Goal: Answer question/provide support: Share knowledge or assist other users

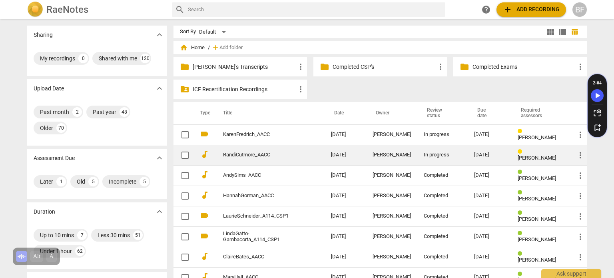
click at [293, 155] on link "RandiCutmore_AACC" at bounding box center [262, 155] width 79 height 6
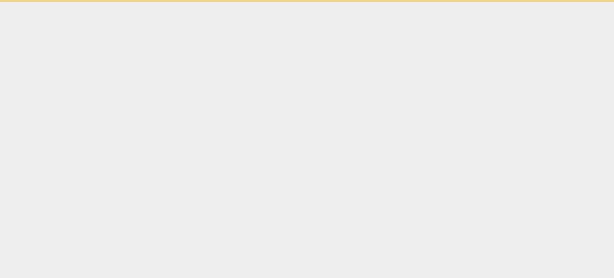
click at [293, 2] on html "Ask support" at bounding box center [307, 1] width 614 height 2
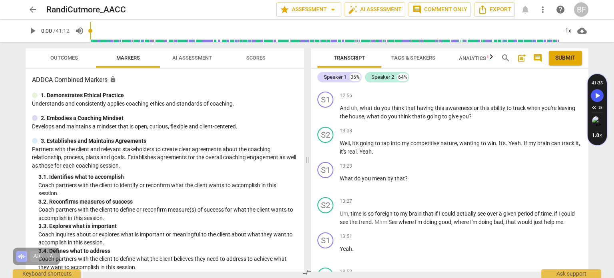
scroll to position [2046, 0]
click at [537, 99] on div "+" at bounding box center [538, 95] width 8 height 8
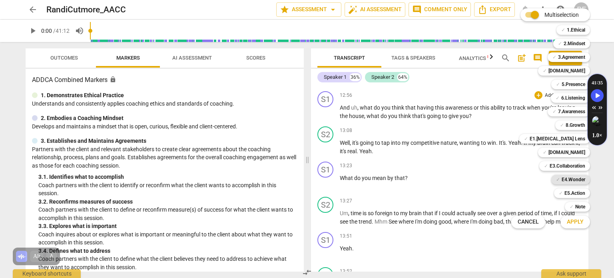
click at [585, 177] on b "E4.Wonder" at bounding box center [573, 180] width 24 height 10
click at [557, 111] on div "✓ 7.Awareness" at bounding box center [568, 112] width 42 height 10
click at [579, 221] on span "Apply" at bounding box center [575, 222] width 17 height 8
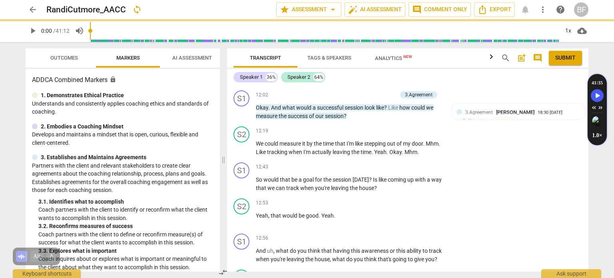
scroll to position [2153, 0]
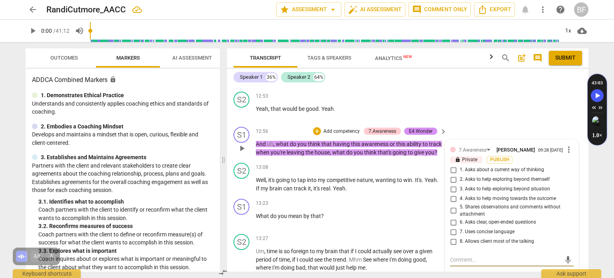
click at [450, 184] on input "3. Asks to help exploring beyond situation" at bounding box center [453, 189] width 13 height 10
checkbox input "true"
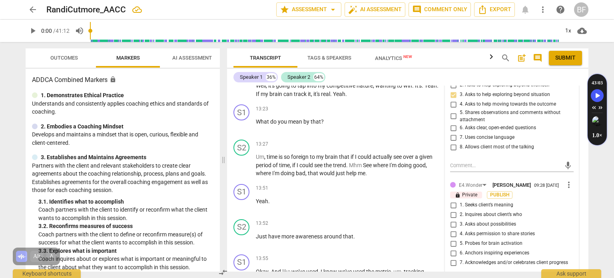
scroll to position [2247, 0]
click at [452, 219] on input "3. Asks about possibilities" at bounding box center [453, 224] width 13 height 10
checkbox input "true"
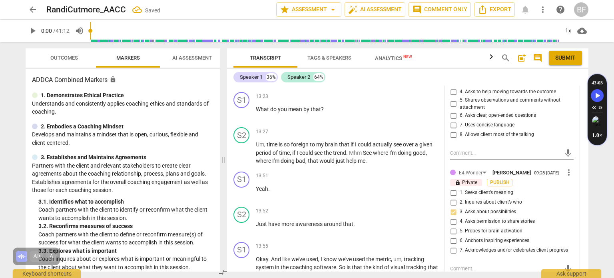
scroll to position [2259, 0]
click at [452, 188] on input "1. Seeks client’s meaning" at bounding box center [453, 193] width 13 height 10
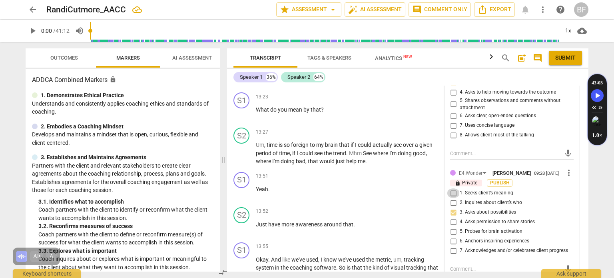
checkbox input "true"
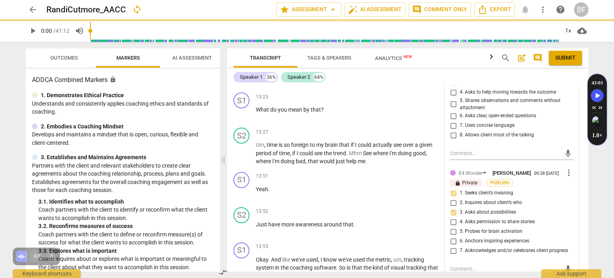
click at [451, 265] on textarea at bounding box center [505, 269] width 111 height 8
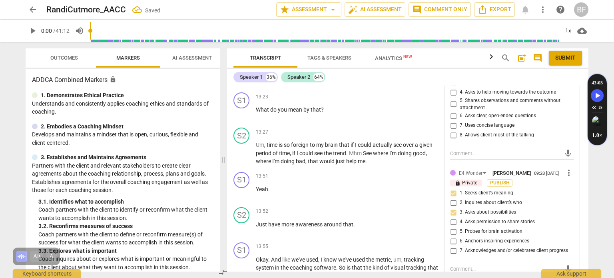
type textarea "G"
type textarea "Gr"
type textarea "Gre"
type textarea "Grea"
type textarea "Great"
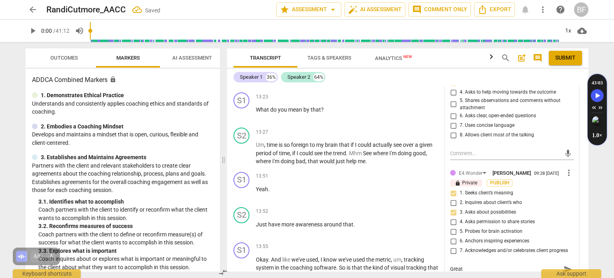
type textarea "Great"
type textarea "Great u"
type textarea "Great ue"
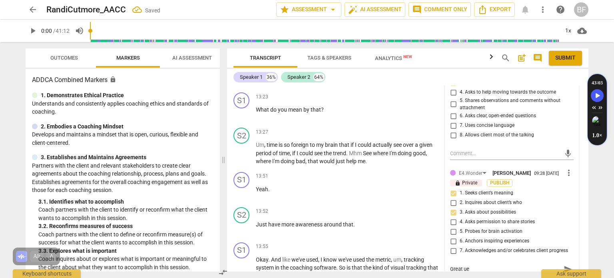
type textarea "Great ues"
type textarea "Great uest"
type textarea "Great uesti"
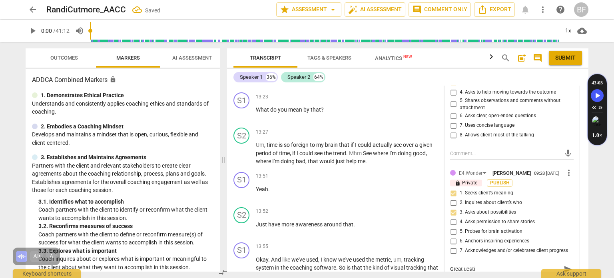
type textarea "Great uest"
type textarea "Great ues"
type textarea "Great ue"
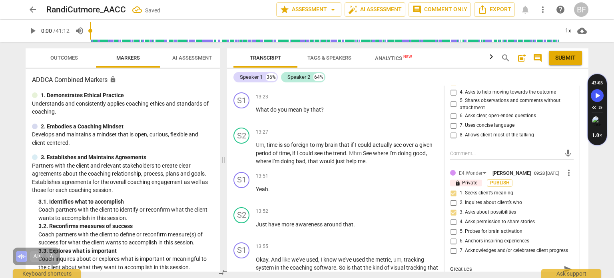
type textarea "Great ue"
type textarea "Great u"
type textarea "Great"
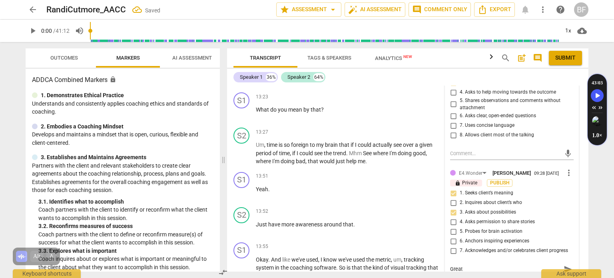
type textarea "Great q"
type textarea "Great qu"
type textarea "Great que"
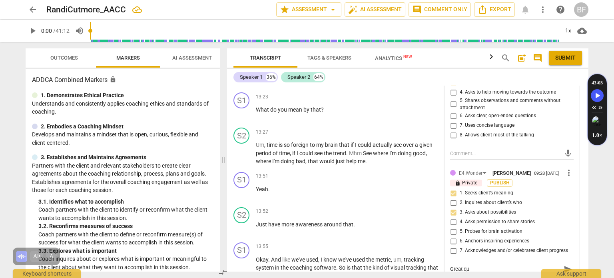
type textarea "Great que"
type textarea "Great ques"
type textarea "Great quest"
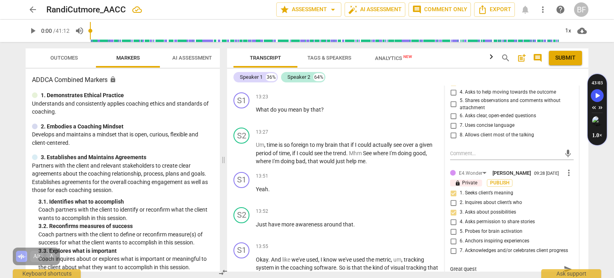
type textarea "Great questi"
type textarea "Great questio"
type textarea "Great question"
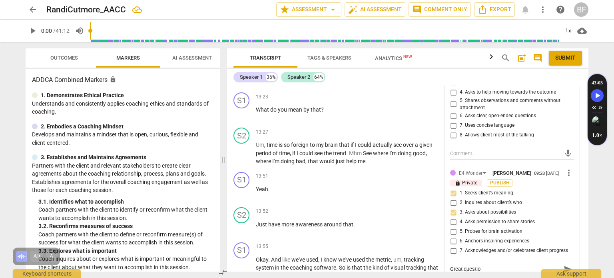
type textarea "Great question"
type textarea "Great question!"
click at [595, 207] on div "arrow_back RandiCutmore_AACC star Assessment arrow_drop_down auto_fix_high AI A…" at bounding box center [307, 139] width 614 height 278
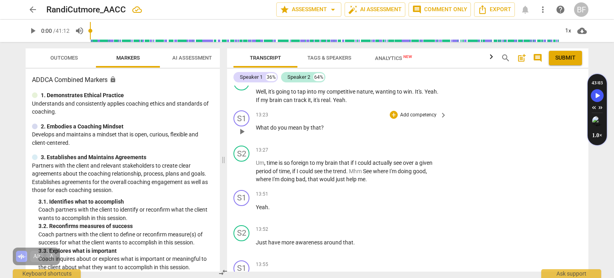
scroll to position [2242, 0]
click at [393, 110] on div "+" at bounding box center [394, 114] width 8 height 8
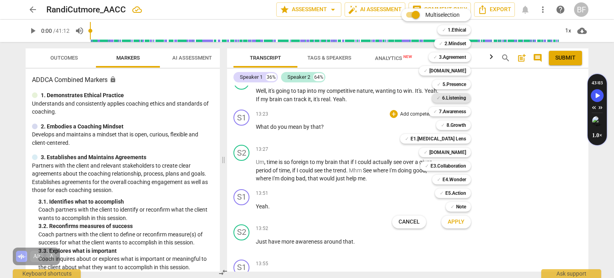
click at [466, 96] on b "6.Listening" at bounding box center [454, 98] width 24 height 10
click at [461, 223] on span "Apply" at bounding box center [455, 222] width 17 height 8
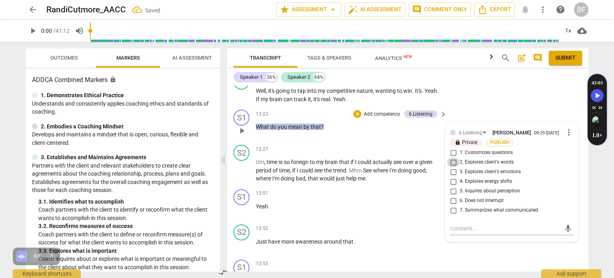
click at [452, 157] on input "2. Explores client's words" at bounding box center [453, 162] width 13 height 10
checkbox input "true"
click at [604, 170] on div "arrow_back RandiCutmore_AACC star Assessment arrow_drop_down auto_fix_high AI A…" at bounding box center [307, 139] width 614 height 278
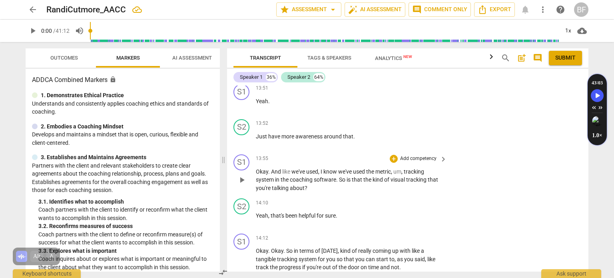
scroll to position [2347, 0]
click at [394, 154] on div "+" at bounding box center [394, 158] width 8 height 8
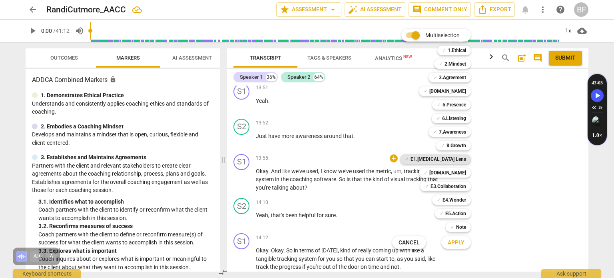
click at [460, 158] on b "E1.[MEDICAL_DATA] Lens" at bounding box center [438, 159] width 56 height 10
click at [463, 187] on b "E3.Collaboration" at bounding box center [448, 186] width 36 height 10
click at [454, 243] on span "Apply" at bounding box center [455, 243] width 17 height 8
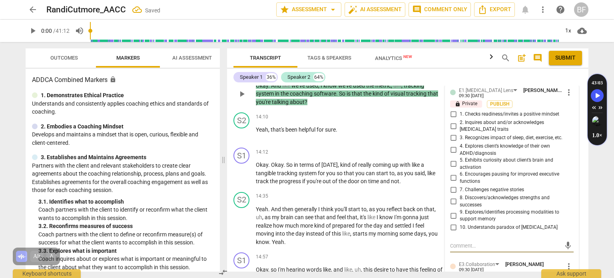
scroll to position [2435, 0]
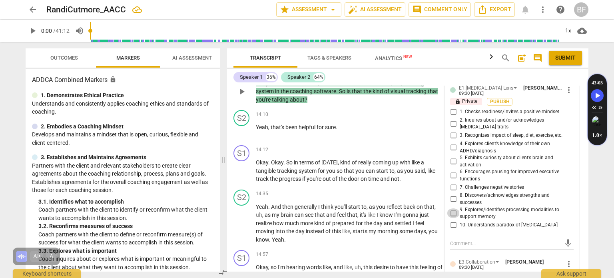
click at [450, 208] on input "9. Explores/identifies processing modalities to support memory" at bounding box center [453, 213] width 13 height 10
checkbox input "true"
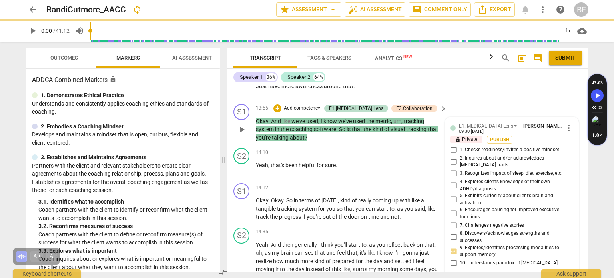
scroll to position [2389, 0]
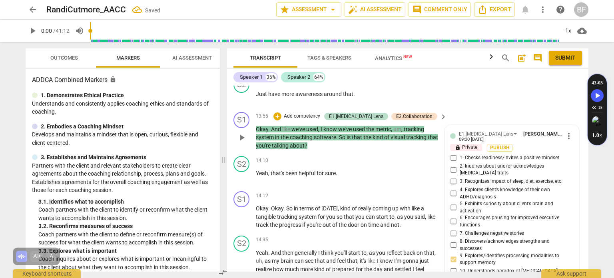
click at [452, 240] on input "8. Discovers/acknowledges strengths and successes" at bounding box center [453, 245] width 13 height 10
checkbox input "true"
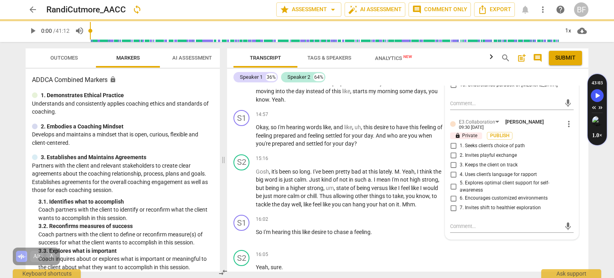
scroll to position [2562, 0]
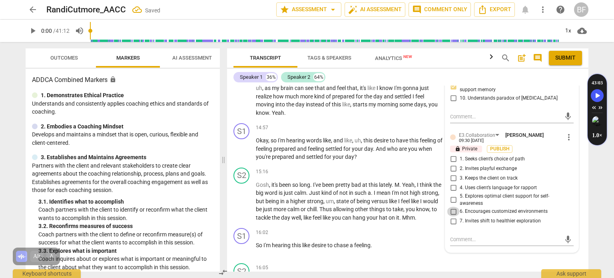
click at [451, 207] on input "6. Encourages customized environments" at bounding box center [453, 212] width 13 height 10
checkbox input "true"
click at [461, 266] on div "S2 play_arrow pause 16:05 + Add competency keyboard_arrow_right Yeah , sure ." at bounding box center [407, 277] width 361 height 35
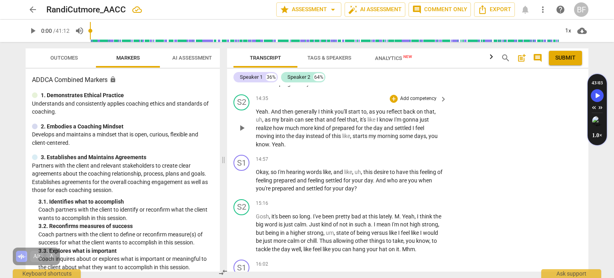
scroll to position [2531, 0]
click at [247, 123] on span "play_arrow" at bounding box center [241, 128] width 13 height 10
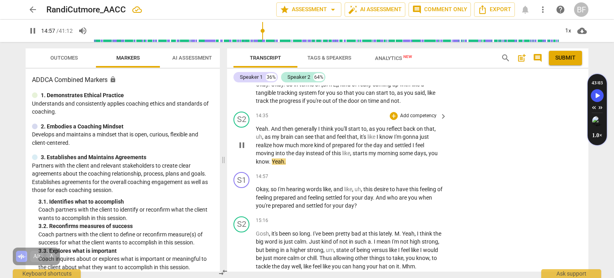
scroll to position [2514, 0]
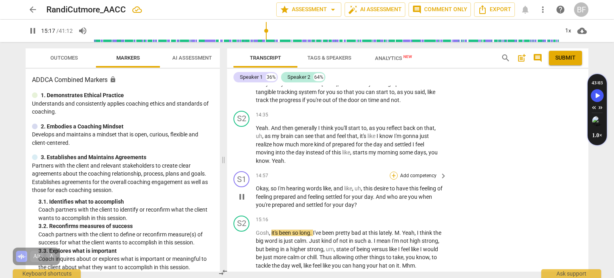
click at [390, 171] on div "+" at bounding box center [394, 175] width 8 height 8
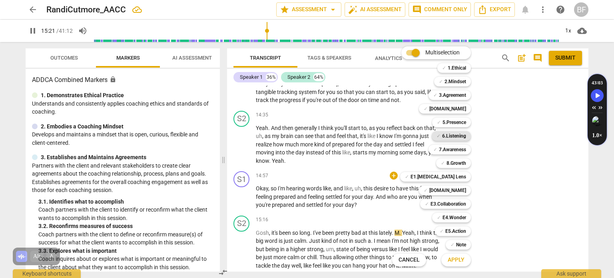
click at [455, 135] on b "6.Listening" at bounding box center [454, 136] width 24 height 10
click at [453, 213] on b "E4.Wonder" at bounding box center [454, 218] width 24 height 10
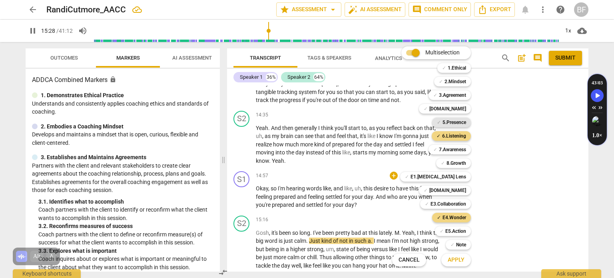
click at [458, 122] on b "5.Presence" at bounding box center [454, 122] width 24 height 10
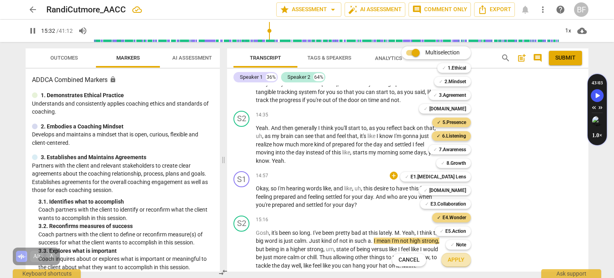
click at [456, 256] on span "Apply" at bounding box center [455, 260] width 17 height 8
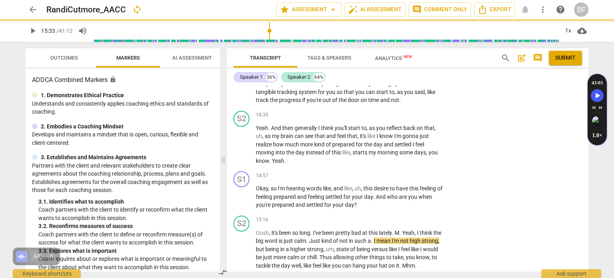
type input "934"
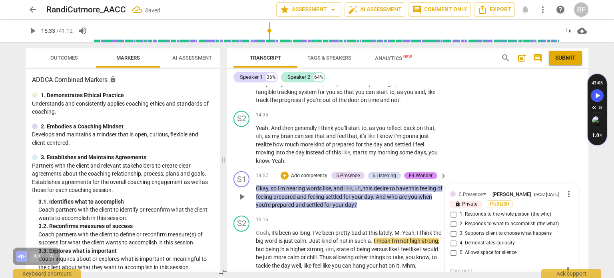
scroll to position [2592, 0]
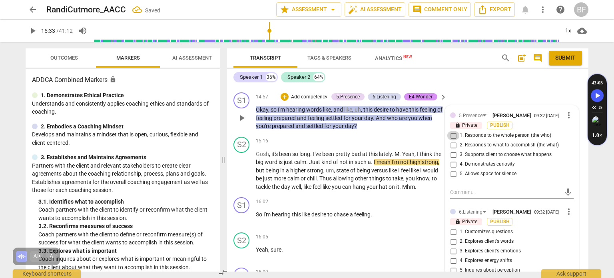
click at [451, 131] on input "1. Responds to the whole person (the who)" at bounding box center [453, 136] width 13 height 10
checkbox input "true"
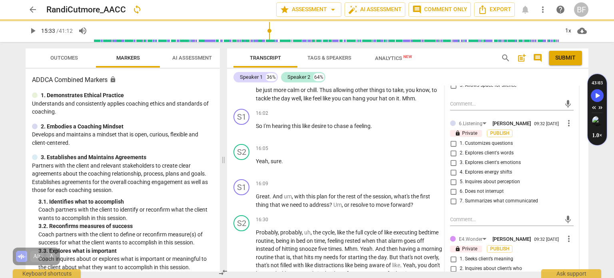
scroll to position [2682, 0]
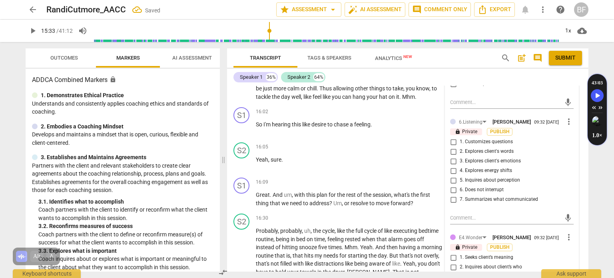
click at [456, 129] on span "lock" at bounding box center [458, 132] width 6 height 6
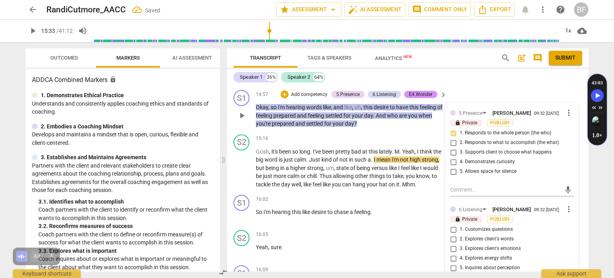
scroll to position [2643, 0]
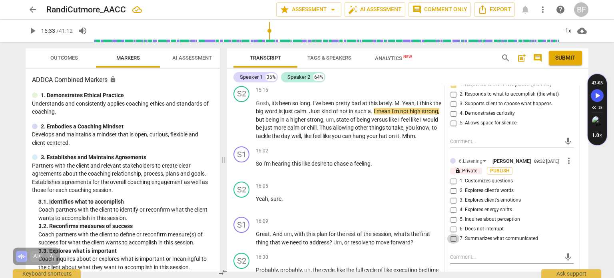
click at [450, 234] on input "7. Summarizes what communicated" at bounding box center [453, 239] width 13 height 10
checkbox input "true"
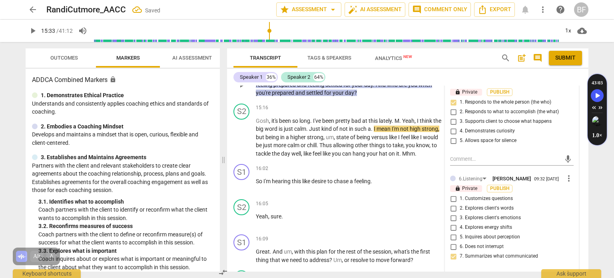
scroll to position [2627, 0]
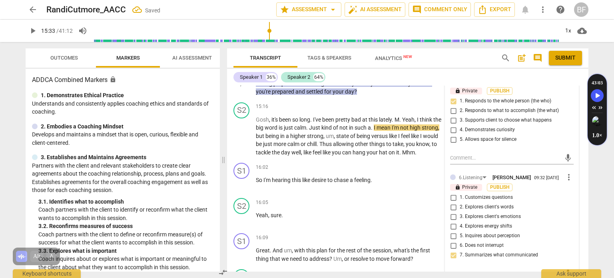
click at [450, 212] on input "3. Explores client's emotions" at bounding box center [453, 217] width 13 height 10
checkbox input "false"
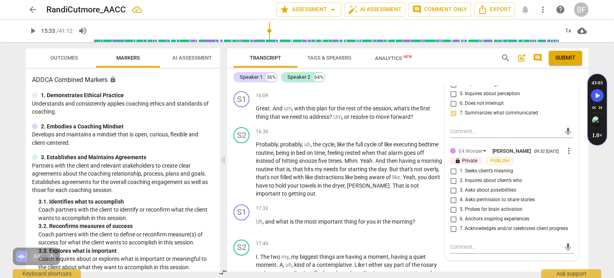
scroll to position [2772, 0]
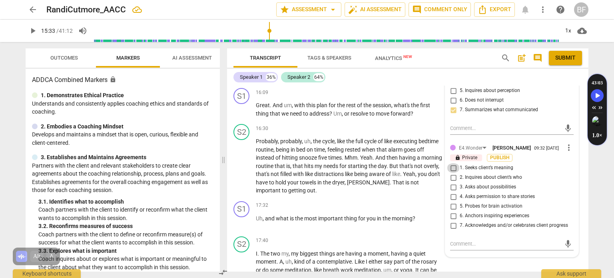
click at [449, 163] on input "1. Seeks client’s meaning" at bounding box center [453, 168] width 13 height 10
checkbox input "true"
click at [452, 173] on input "2. Inquires about client’s who" at bounding box center [453, 178] width 13 height 10
checkbox input "true"
click at [452, 163] on input "1. Seeks client’s meaning" at bounding box center [453, 168] width 13 height 10
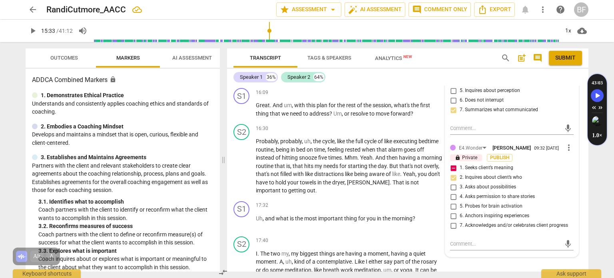
click at [452, 163] on input "1. Seeks client’s meaning" at bounding box center [453, 168] width 13 height 10
checkbox input "false"
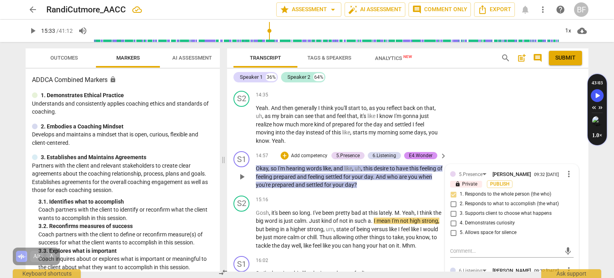
scroll to position [2549, 0]
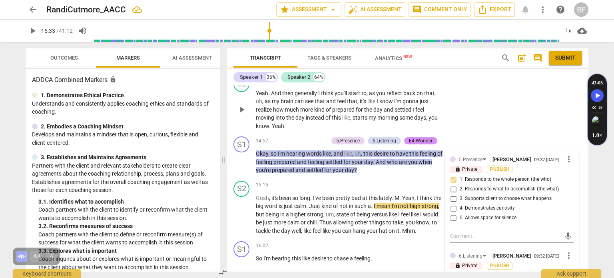
click at [484, 90] on div "S2 play_arrow pause 14:35 + Add competency keyboard_arrow_right Yeah . And then…" at bounding box center [407, 103] width 361 height 61
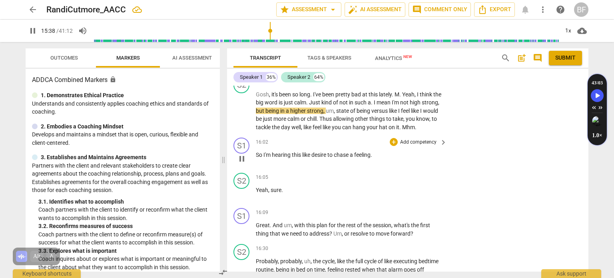
scroll to position [2653, 0]
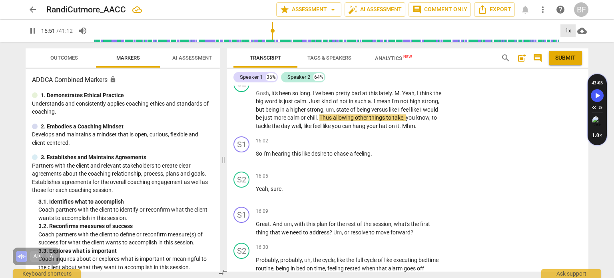
click at [567, 30] on div "1x" at bounding box center [567, 30] width 15 height 13
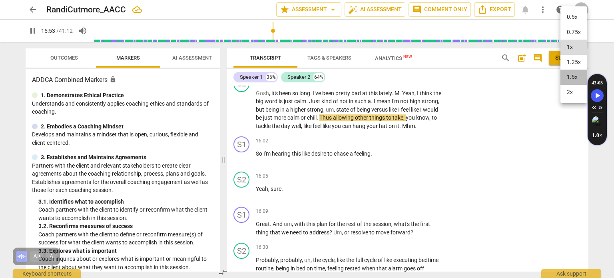
click at [576, 81] on li "1.5x" at bounding box center [573, 77] width 27 height 15
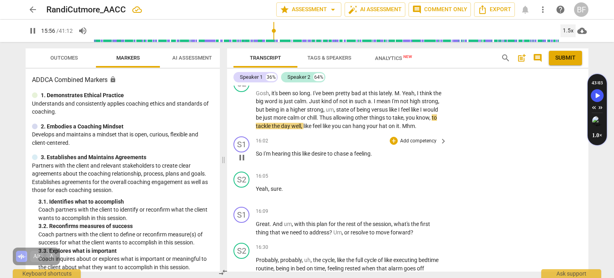
scroll to position [2632, 0]
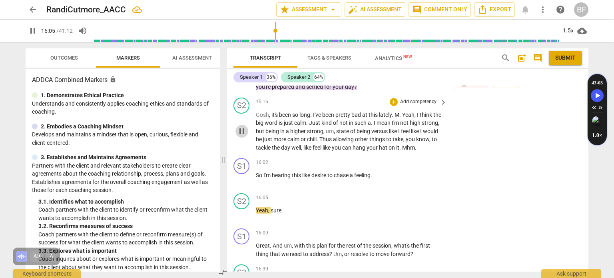
click at [241, 126] on span "pause" at bounding box center [242, 131] width 10 height 10
type input "967"
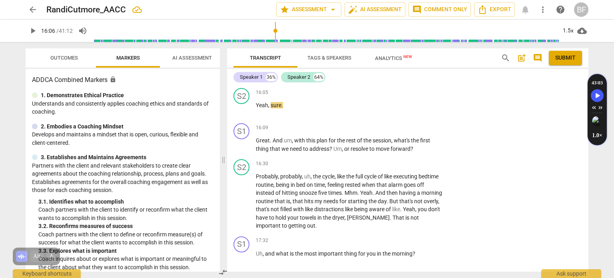
scroll to position [2738, 0]
click at [392, 122] on div "+" at bounding box center [394, 126] width 8 height 8
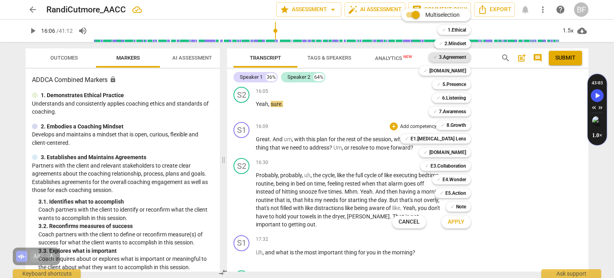
click at [461, 54] on b "3.Agreement" at bounding box center [452, 57] width 27 height 10
click at [458, 85] on b "5.Presence" at bounding box center [454, 85] width 24 height 10
click at [443, 165] on b "E3.Collaboration" at bounding box center [448, 166] width 36 height 10
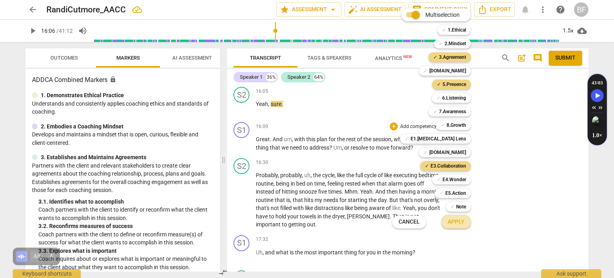
click at [456, 221] on span "Apply" at bounding box center [455, 222] width 17 height 8
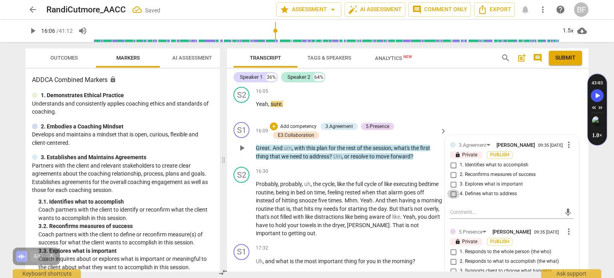
click at [451, 189] on input "4. Defines what to address" at bounding box center [453, 194] width 13 height 10
checkbox input "true"
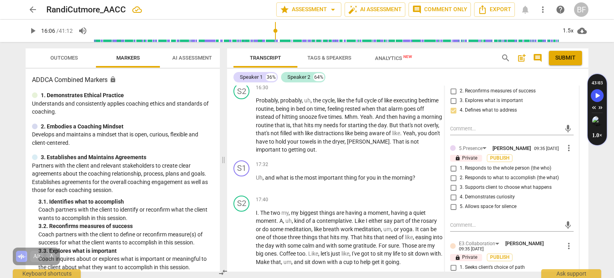
scroll to position [2822, 0]
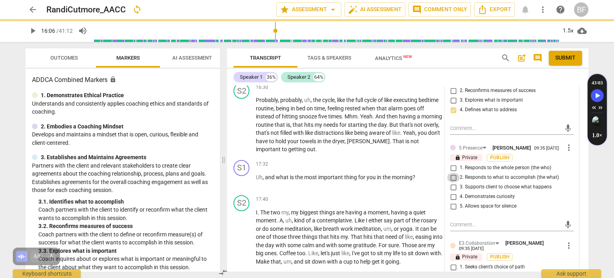
click at [453, 173] on input "2. Responds to what to accomplish (the what)" at bounding box center [453, 178] width 13 height 10
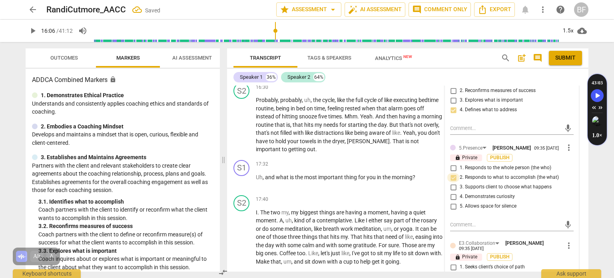
click at [452, 173] on input "2. Responds to what to accomplish (the what)" at bounding box center [453, 178] width 13 height 10
checkbox input "false"
click at [451, 202] on input "5. Allows space for silence" at bounding box center [453, 206] width 13 height 10
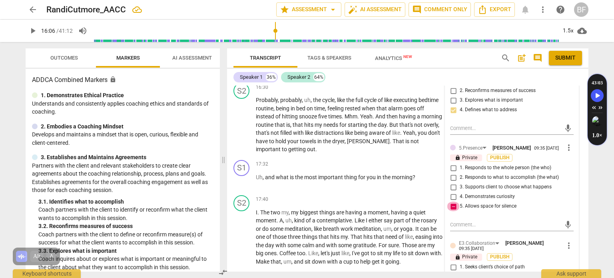
click at [451, 202] on input "5. Allows space for silence" at bounding box center [453, 206] width 13 height 10
checkbox input "false"
click at [451, 182] on input "3. Supports client to choose what happens" at bounding box center [453, 187] width 13 height 10
checkbox input "true"
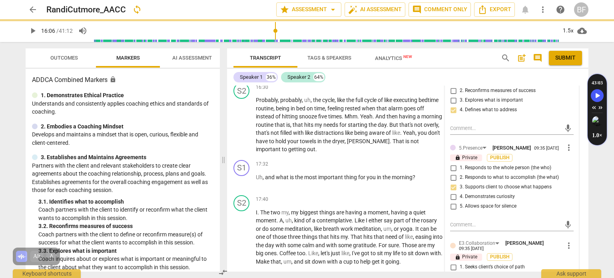
scroll to position [2962, 0]
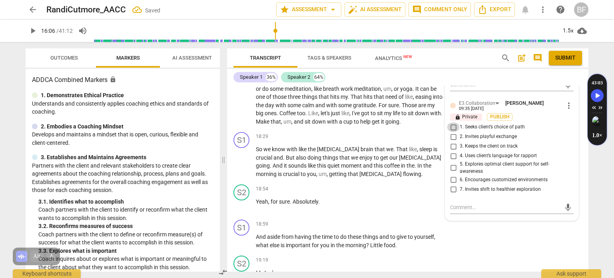
click at [453, 122] on input "1. Seeks client’s choice of path" at bounding box center [453, 127] width 13 height 10
checkbox input "true"
click at [459, 252] on div "S2 play_arrow pause 19:19 + Add competency keyboard_arrow_right M . And ." at bounding box center [407, 269] width 361 height 35
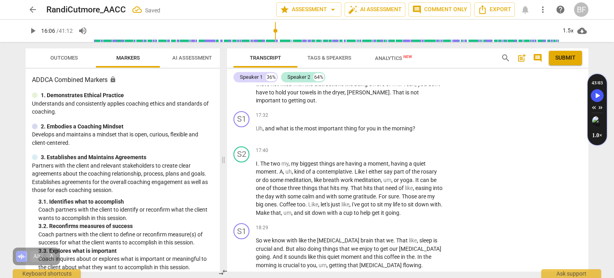
scroll to position [2881, 0]
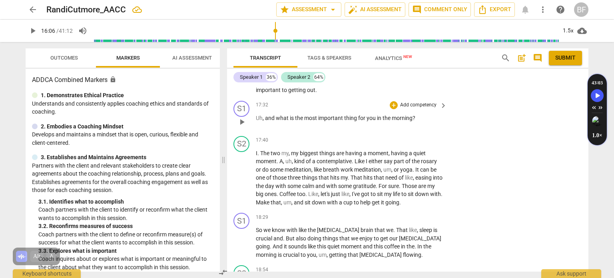
click at [390, 101] on div "+ Add competency" at bounding box center [414, 105] width 48 height 8
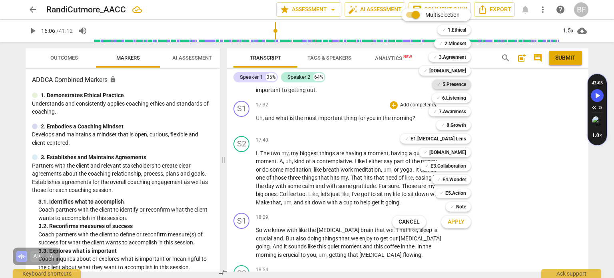
click at [469, 84] on div "✓ 5.Presence" at bounding box center [451, 85] width 39 height 10
click at [459, 179] on b "E4.Wonder" at bounding box center [454, 180] width 24 height 10
click at [466, 110] on b "7.Awareness" at bounding box center [452, 112] width 27 height 10
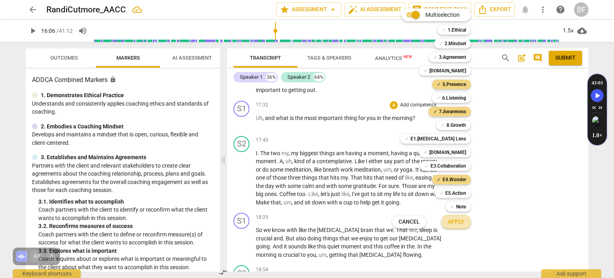
click at [462, 222] on span "Apply" at bounding box center [455, 222] width 17 height 8
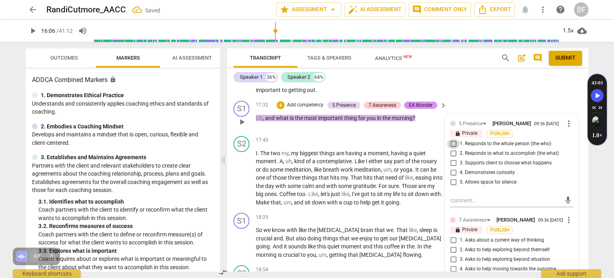
click at [451, 139] on input "1. Responds to the whole person (the who)" at bounding box center [453, 144] width 13 height 10
checkbox input "true"
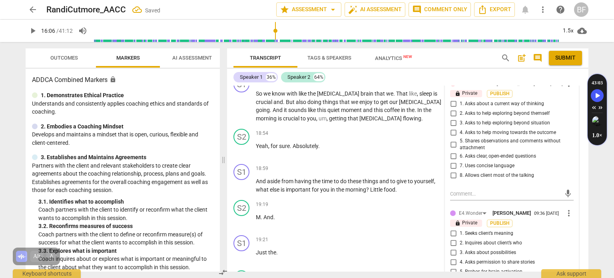
scroll to position [3018, 0]
click at [452, 98] on input "1. Asks about a current way of thinking" at bounding box center [453, 103] width 13 height 10
checkbox input "true"
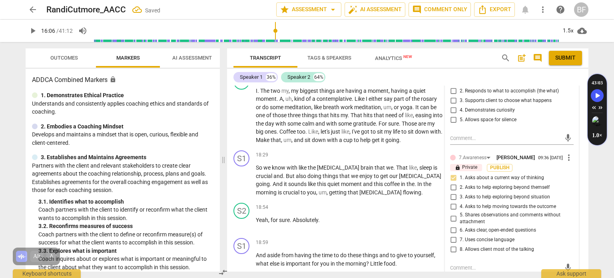
scroll to position [2996, 0]
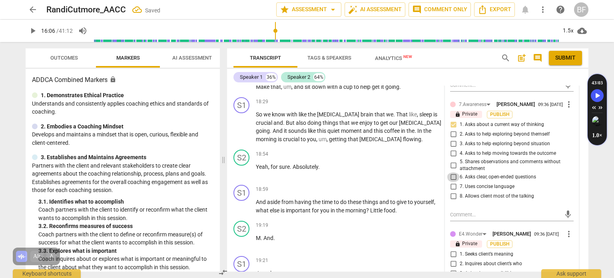
click at [450, 172] on input "6. Asks clear, open-ended questions" at bounding box center [453, 177] width 13 height 10
checkbox input "true"
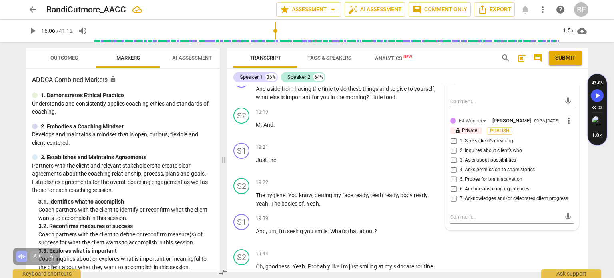
scroll to position [3110, 0]
click at [450, 136] on input "1. Seeks client’s meaning" at bounding box center [453, 141] width 13 height 10
checkbox input "true"
click at [590, 187] on div "Transcript Tags & Speakers Analytics New search post_add comment Submit Speaker…" at bounding box center [409, 160] width 371 height 236
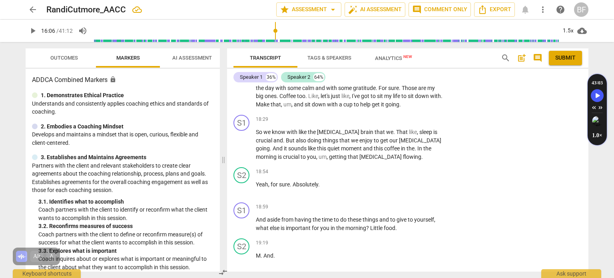
scroll to position [2985, 0]
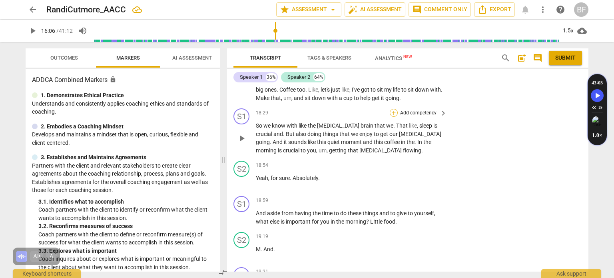
click at [394, 109] on div "+" at bounding box center [394, 113] width 8 height 8
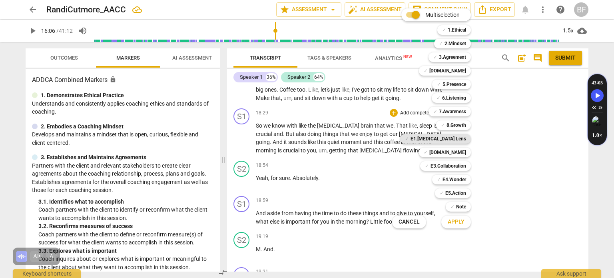
click at [451, 139] on b "E1.[MEDICAL_DATA] Lens" at bounding box center [438, 139] width 56 height 10
click at [461, 95] on b "6.Listening" at bounding box center [454, 98] width 24 height 10
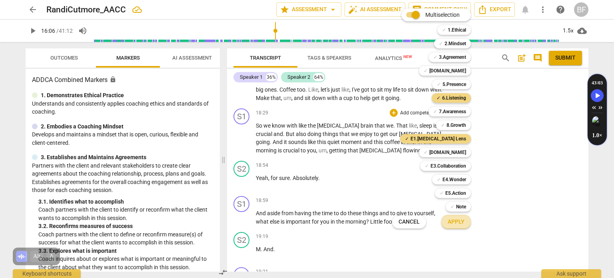
click at [462, 226] on button "Apply" at bounding box center [456, 222] width 30 height 14
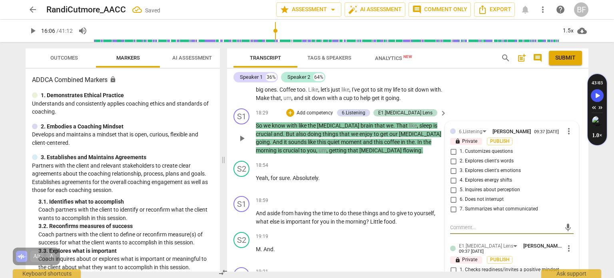
scroll to position [3045, 0]
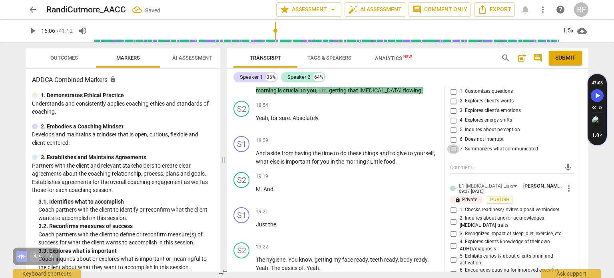
click at [450, 144] on input "7. Summarizes what communicated" at bounding box center [453, 149] width 13 height 10
checkbox input "true"
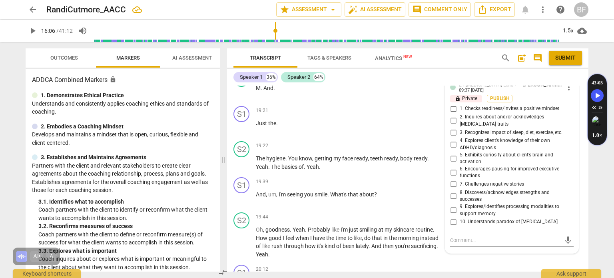
scroll to position [3147, 0]
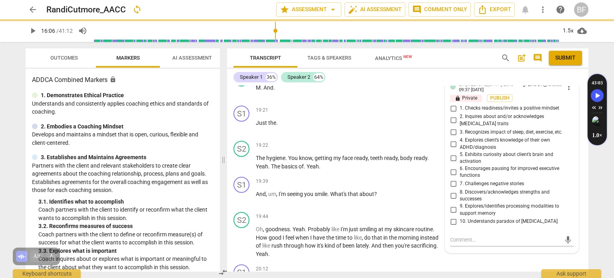
click at [452, 127] on input "3. Recognizes impact of sleep, diet, exercise, etc." at bounding box center [453, 132] width 13 height 10
checkbox input "true"
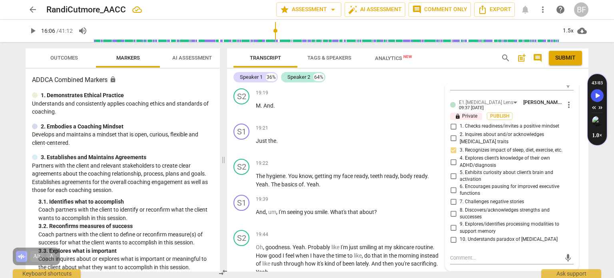
scroll to position [3137, 0]
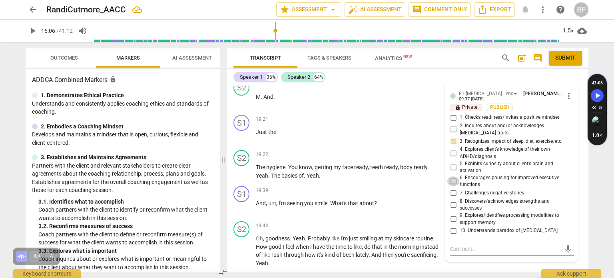
click at [449, 176] on input "6. Encourages pausing for improved executive functions" at bounding box center [453, 181] width 13 height 10
checkbox input "true"
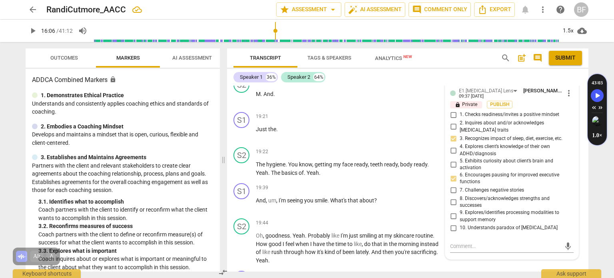
scroll to position [3141, 0]
click at [452, 159] on input "5. Exhibits curiosity about client’s brain and activation" at bounding box center [453, 164] width 13 height 10
checkbox input "true"
click at [452, 223] on input "10. Understands paradox of [MEDICAL_DATA]" at bounding box center [453, 228] width 13 height 10
checkbox input "true"
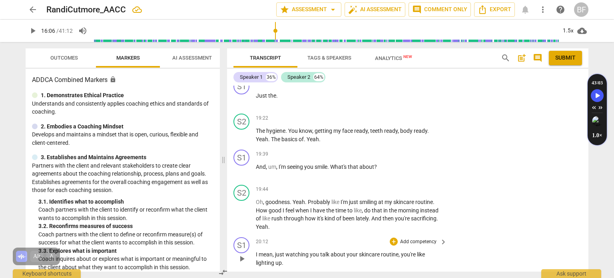
scroll to position [3174, 0]
click at [391, 149] on div "+" at bounding box center [394, 153] width 8 height 8
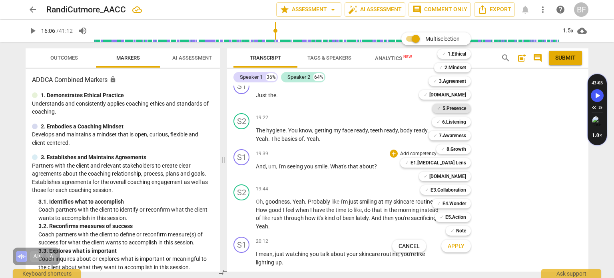
click at [457, 109] on b "5.Presence" at bounding box center [454, 108] width 24 height 10
click at [456, 245] on span "Apply" at bounding box center [455, 246] width 17 height 8
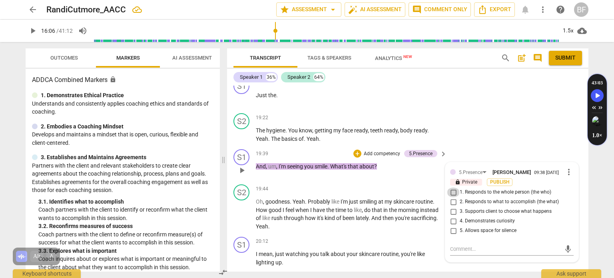
click at [451, 187] on input "1. Responds to the whole person (the who)" at bounding box center [453, 192] width 13 height 10
checkbox input "true"
click at [449, 216] on input "4. Demonstrates curiosity" at bounding box center [453, 221] width 13 height 10
checkbox input "true"
click at [353, 149] on div "+" at bounding box center [357, 153] width 8 height 8
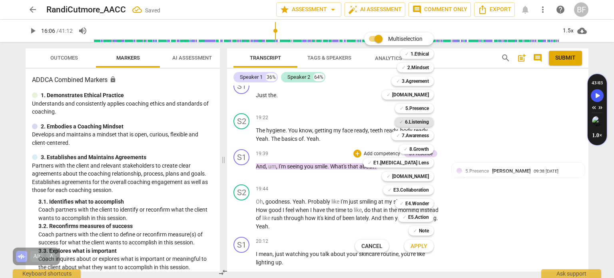
click at [414, 122] on b "6.Listening" at bounding box center [417, 122] width 24 height 10
click at [421, 248] on span "Apply" at bounding box center [418, 246] width 17 height 8
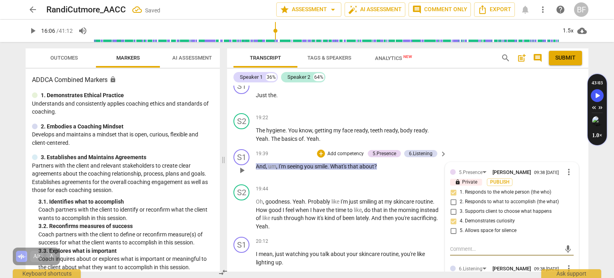
scroll to position [3257, 0]
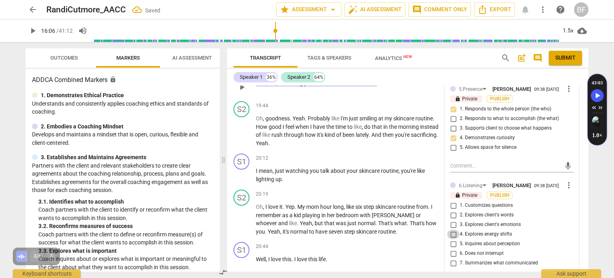
click at [451, 229] on input "4. Explores energy shifts" at bounding box center [453, 234] width 13 height 10
checkbox input "true"
click at [577, 195] on div "S2 play_arrow pause 20:19 + Add competency keyboard_arrow_right Oh , I love it …" at bounding box center [407, 212] width 361 height 52
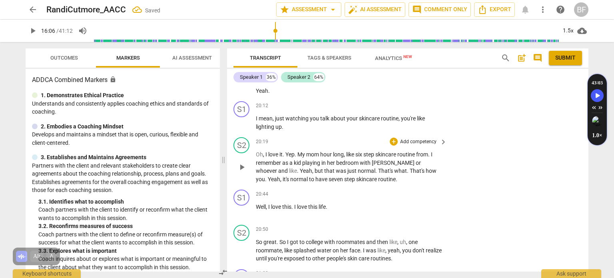
scroll to position [3314, 0]
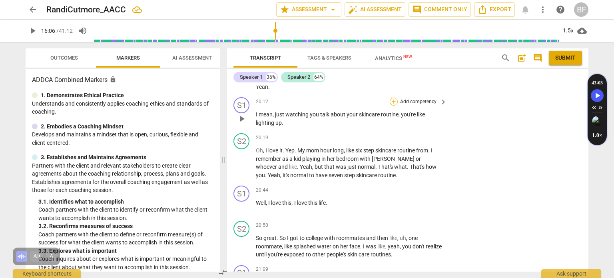
click at [394, 97] on div "+" at bounding box center [394, 101] width 8 height 8
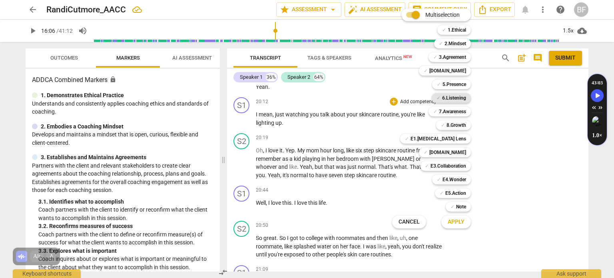
click at [459, 99] on b "6.Listening" at bounding box center [454, 98] width 24 height 10
click at [455, 85] on b "5.Presence" at bounding box center [454, 85] width 24 height 10
click at [461, 152] on b "[DOMAIN_NAME]" at bounding box center [447, 152] width 37 height 10
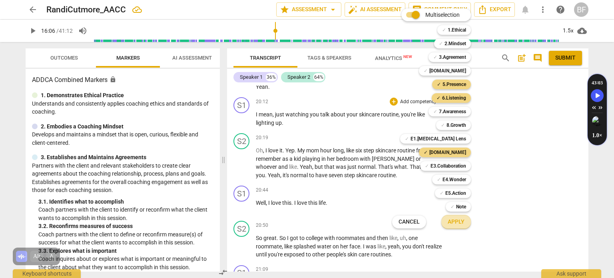
click at [461, 219] on span "Apply" at bounding box center [455, 222] width 17 height 8
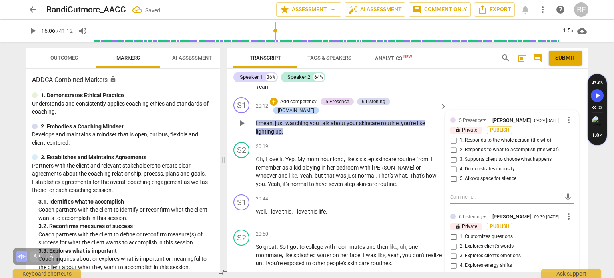
click at [451, 135] on input "1. Responds to the whole person (the who)" at bounding box center [453, 140] width 13 height 10
checkbox input "true"
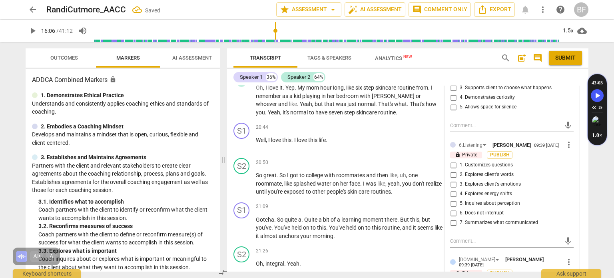
scroll to position [3400, 0]
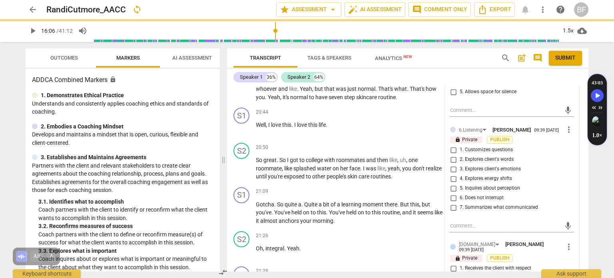
click at [451, 174] on input "4. Explores energy shifts" at bounding box center [453, 179] width 13 height 10
checkbox input "true"
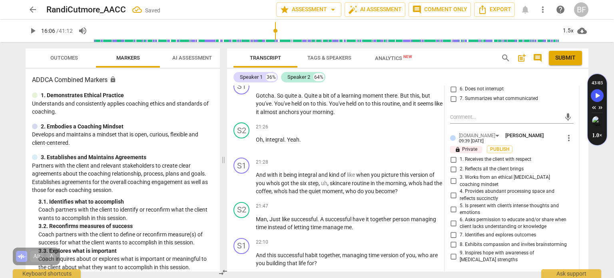
scroll to position [3509, 0]
click at [450, 164] on input "2. Reflects all the client brings" at bounding box center [453, 169] width 13 height 10
checkbox input "true"
click at [582, 162] on div "S1 play_arrow pause 21:28 + Add competency keyboard_arrow_right And with it bei…" at bounding box center [407, 176] width 361 height 44
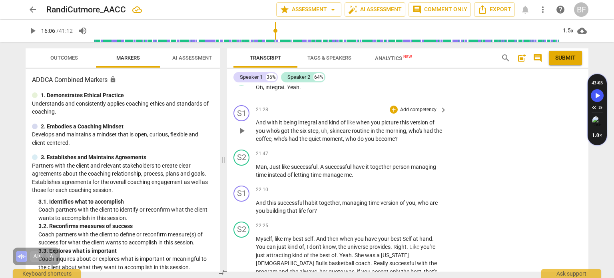
scroll to position [3562, 0]
click at [394, 105] on div "+" at bounding box center [394, 109] width 8 height 8
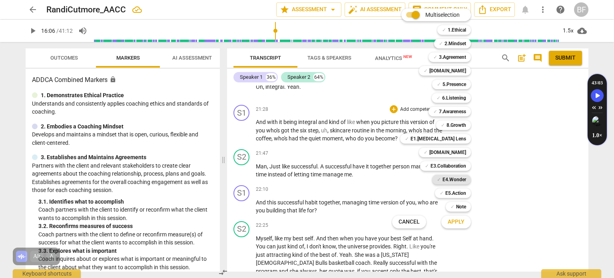
click at [456, 177] on b "E4.Wonder" at bounding box center [454, 180] width 24 height 10
click at [462, 86] on b "5.Presence" at bounding box center [454, 85] width 24 height 10
click at [463, 109] on b "7.Awareness" at bounding box center [452, 112] width 27 height 10
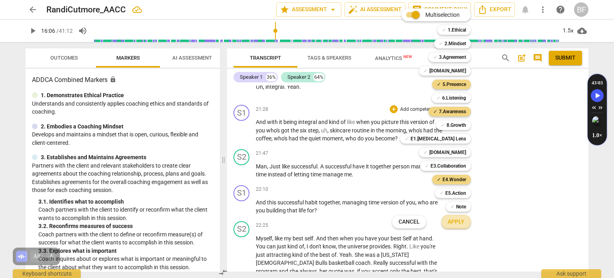
click at [457, 221] on span "Apply" at bounding box center [455, 222] width 17 height 8
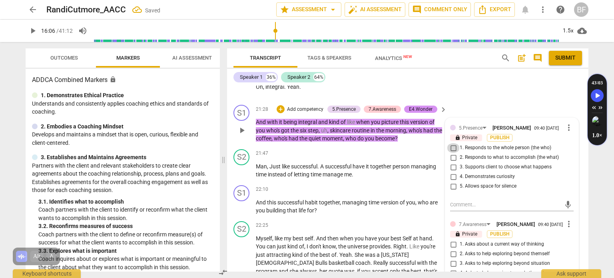
click at [453, 143] on input "1. Responds to the whole person (the who)" at bounding box center [453, 148] width 13 height 10
checkbox input "true"
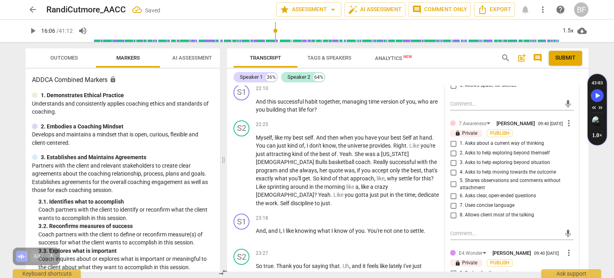
scroll to position [3663, 0]
click at [452, 148] on input "2. Asks to help exploring beyond themself" at bounding box center [453, 153] width 13 height 10
checkbox input "true"
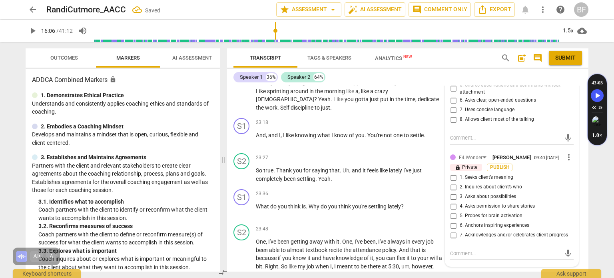
scroll to position [3761, 0]
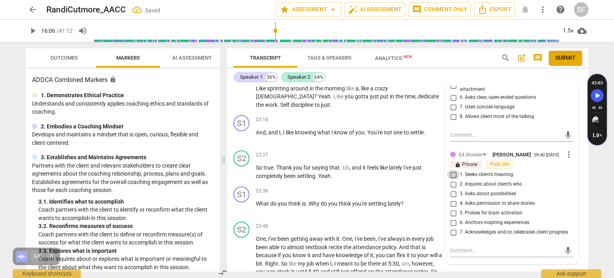
click at [449, 170] on input "1. Seeks client’s meaning" at bounding box center [453, 175] width 13 height 10
checkbox input "true"
click at [450, 179] on input "2. Inquires about client’s who" at bounding box center [453, 184] width 13 height 10
checkbox input "true"
click at [451, 170] on input "1. Seeks client’s meaning" at bounding box center [453, 175] width 13 height 10
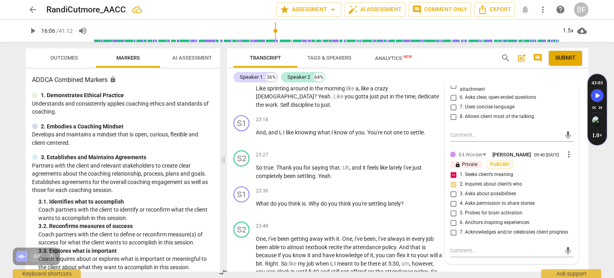
click at [451, 170] on input "1. Seeks client’s meaning" at bounding box center [453, 175] width 13 height 10
checkbox input "false"
click at [451, 189] on input "3. Asks about possibilities" at bounding box center [453, 194] width 13 height 10
checkbox input "true"
click at [473, 247] on textarea at bounding box center [505, 251] width 111 height 8
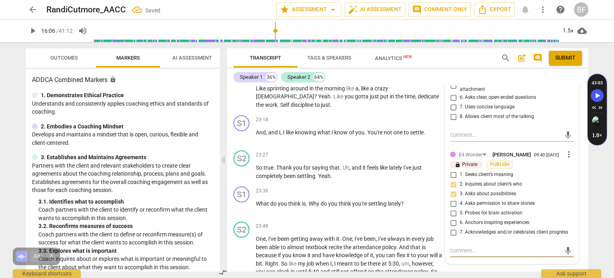
type textarea "G"
type textarea "Gr"
type textarea "Gre"
type textarea "Grea"
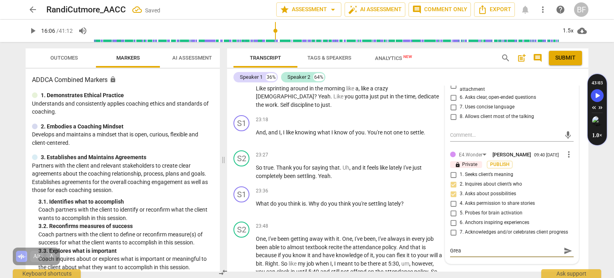
type textarea "Grea"
type textarea "Great"
type textarea "Great j"
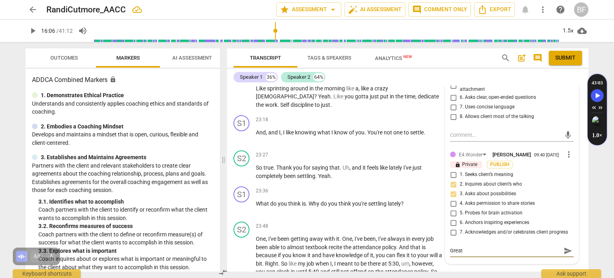
type textarea "Great j"
type textarea "Great jo"
type textarea "Great job"
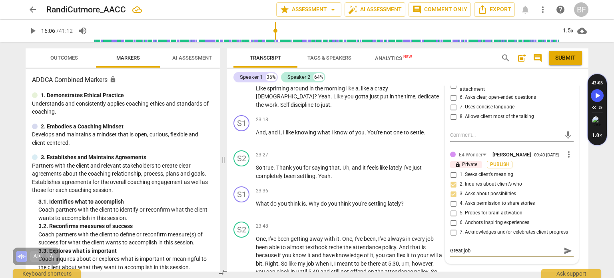
type textarea "Great job"
type textarea "Great job e"
type textarea "Great job ep"
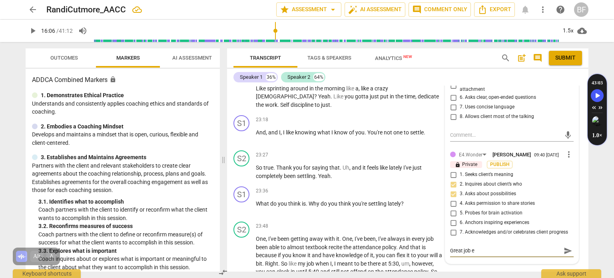
type textarea "Great job ep"
type textarea "Great job epl"
type textarea "Great job eplo"
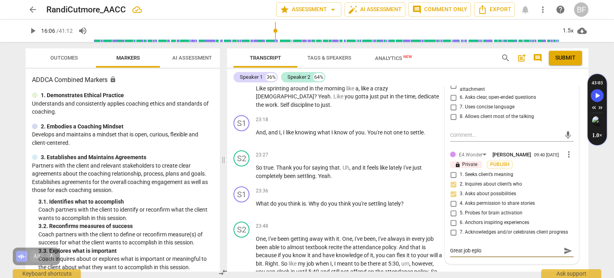
type textarea "Great job eplor"
type textarea "Great job ep"
type textarea "Great job e"
type textarea "Great job ex"
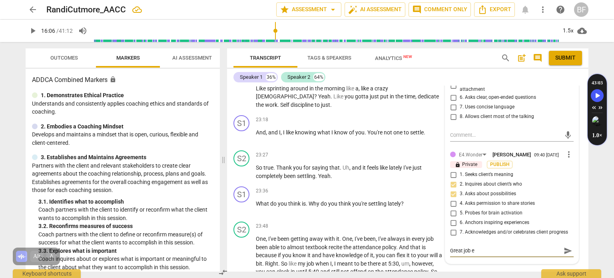
type textarea "Great job ex"
type textarea "Great job exp"
type textarea "Great job expl"
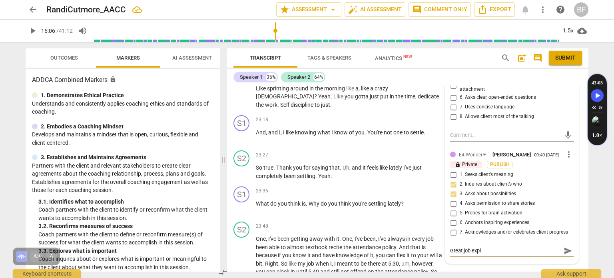
type textarea "Great job explo"
type textarea "Great job explor"
type textarea "Great job explori"
type textarea "Great job explorin"
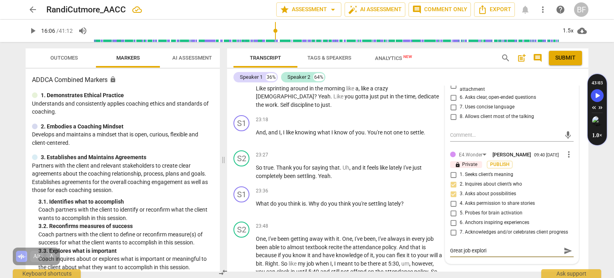
type textarea "Great job explorin"
type textarea "Great job exploring"
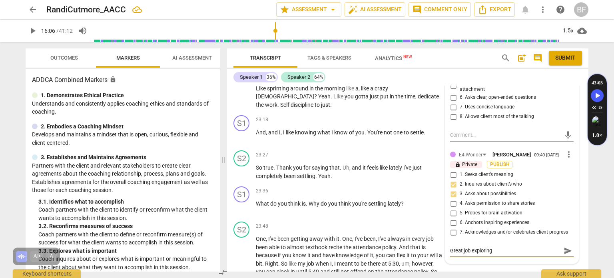
type textarea "Great job exploring t"
type textarea "Great job exploring th"
type textarea "Great job exploring the"
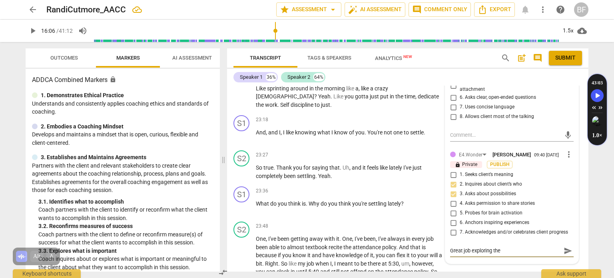
type textarea "Great job exploring the"
type textarea "Great job exploring the w"
type textarea "Great job exploring the wh"
type textarea "Great job exploring the who"
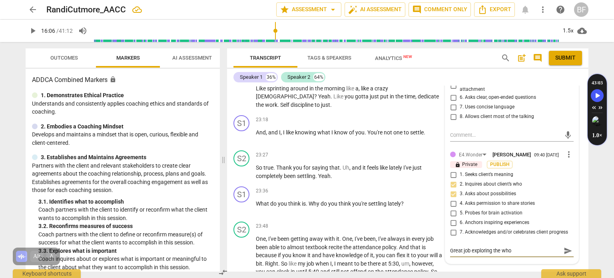
type textarea "Great job exploring the who!"
click at [563, 246] on span "send" at bounding box center [567, 250] width 9 height 9
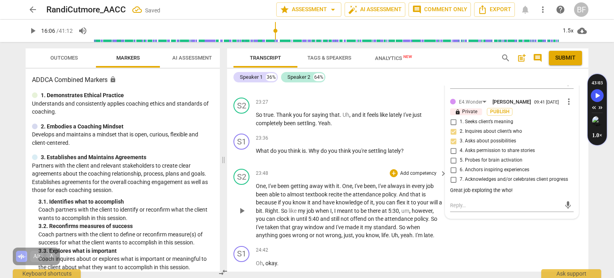
scroll to position [3825, 0]
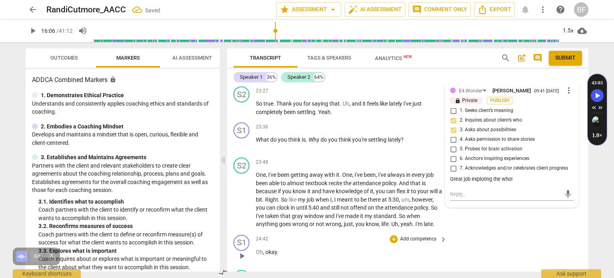
click at [499, 231] on div "S1 play_arrow pause 24:42 + Add competency keyboard_arrow_right Oh , okay ." at bounding box center [407, 248] width 361 height 35
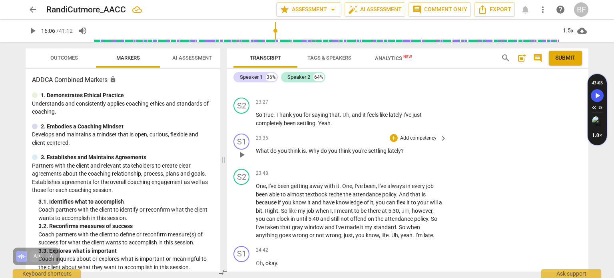
scroll to position [3813, 0]
click at [393, 134] on div "+" at bounding box center [394, 138] width 8 height 8
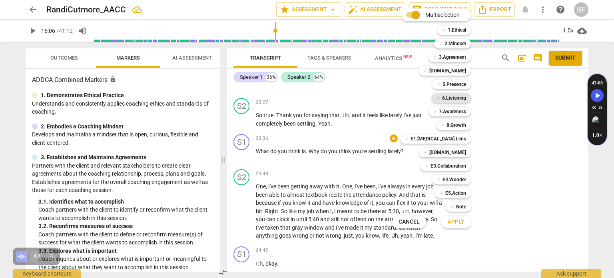
click at [465, 98] on b "6.Listening" at bounding box center [454, 98] width 24 height 10
click at [459, 109] on b "7.Awareness" at bounding box center [452, 112] width 27 height 10
click at [463, 220] on span "Apply" at bounding box center [455, 222] width 17 height 8
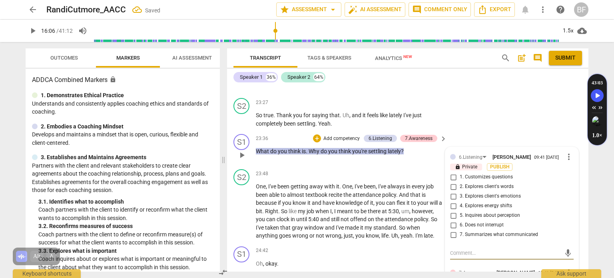
click at [455, 211] on input "5. Inquires about perception" at bounding box center [453, 216] width 13 height 10
checkbox input "true"
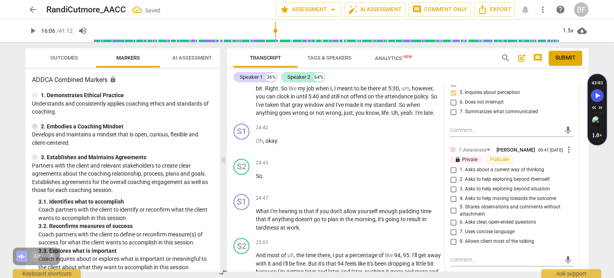
scroll to position [3937, 0]
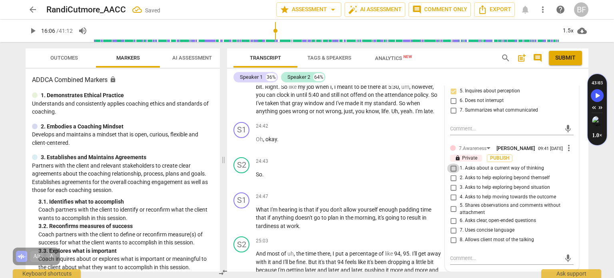
click at [450, 163] on input "1. Asks about a current way of thinking" at bounding box center [453, 168] width 13 height 10
checkbox input "true"
click at [584, 154] on div "S2 play_arrow pause 24:43 + Add competency keyboard_arrow_right So ." at bounding box center [407, 171] width 361 height 35
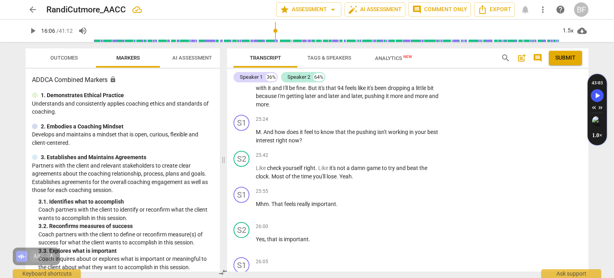
scroll to position [4112, 0]
click at [392, 114] on div "+" at bounding box center [394, 118] width 8 height 8
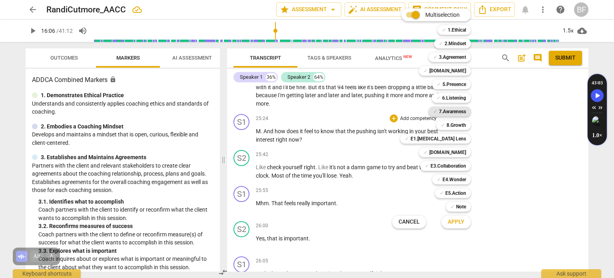
click at [454, 108] on b "7.Awareness" at bounding box center [452, 112] width 27 height 10
click at [458, 141] on b "E1.[MEDICAL_DATA] Lens" at bounding box center [438, 139] width 56 height 10
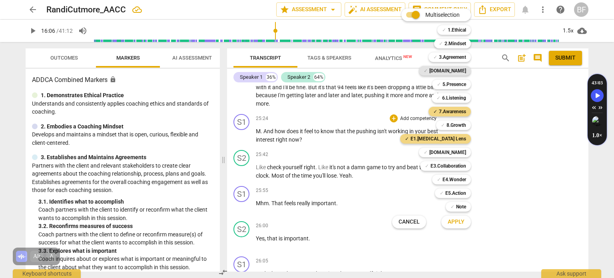
click at [465, 70] on b "[DOMAIN_NAME]" at bounding box center [447, 71] width 37 height 10
click at [453, 221] on span "Apply" at bounding box center [455, 222] width 17 height 8
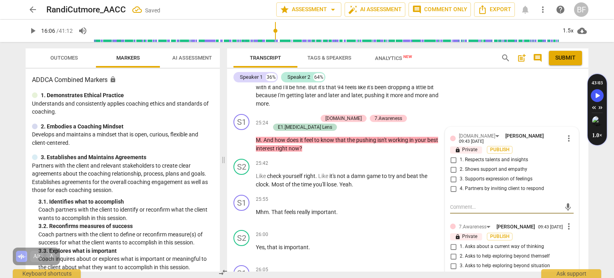
scroll to position [4121, 0]
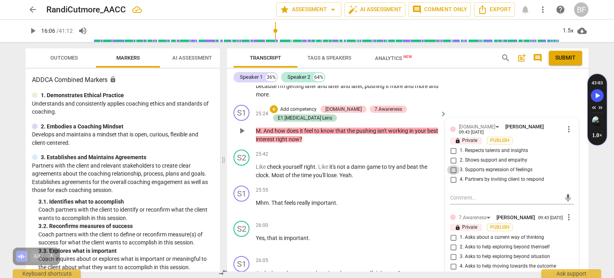
click at [452, 165] on input "3. Supports expression of feelings" at bounding box center [453, 170] width 13 height 10
checkbox input "true"
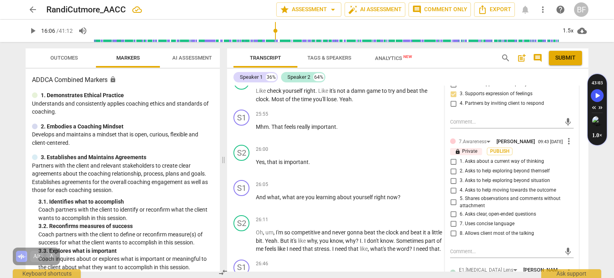
scroll to position [4203, 0]
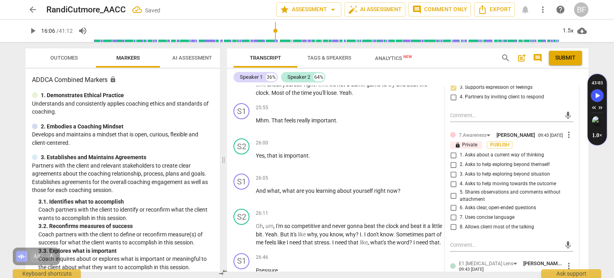
click at [451, 150] on input "1. Asks about a current way of thinking" at bounding box center [453, 155] width 13 height 10
checkbox input "true"
click at [452, 203] on input "6. Asks clear, open-ended questions" at bounding box center [453, 208] width 13 height 10
checkbox input "true"
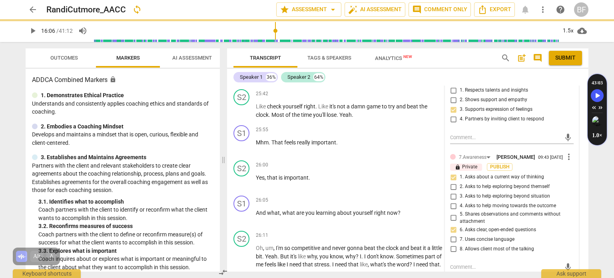
scroll to position [4145, 0]
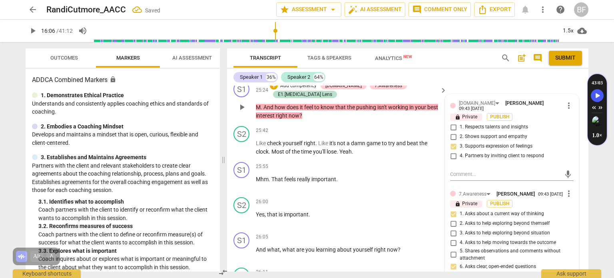
click at [451, 219] on input "2. Asks to help exploring beyond themself" at bounding box center [453, 224] width 13 height 10
checkbox input "true"
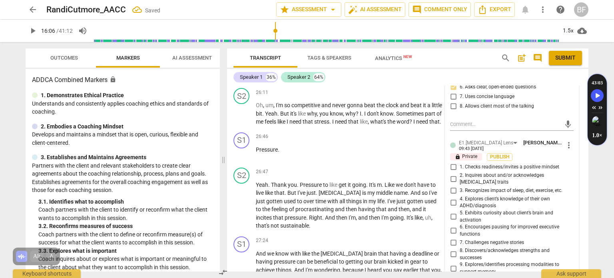
scroll to position [4324, 0]
click at [452, 275] on input "10. Understands paradox of [MEDICAL_DATA]" at bounding box center [453, 280] width 13 height 10
checkbox input "true"
click at [451, 237] on input "7. Challenges negative stories" at bounding box center [453, 242] width 13 height 10
checkbox input "true"
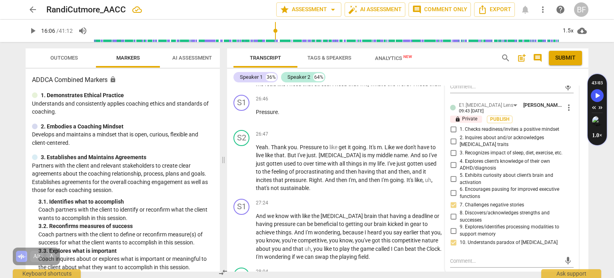
scroll to position [4375, 0]
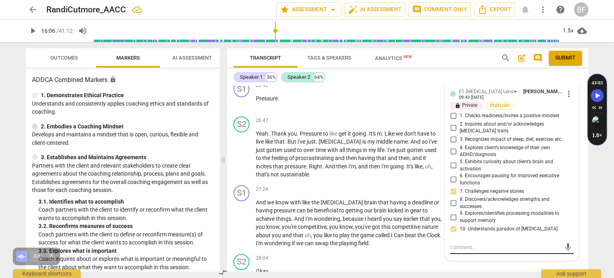
click at [463, 243] on textarea at bounding box center [505, 247] width 111 height 8
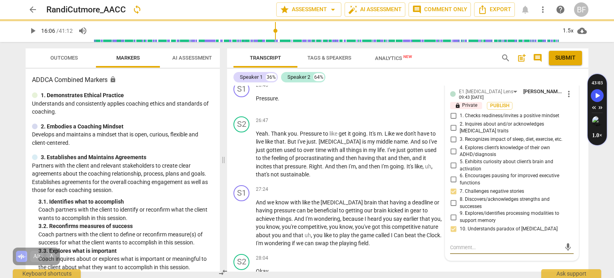
scroll to position [4377, 0]
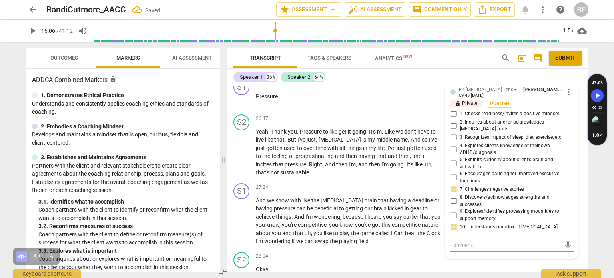
type textarea "T"
type textarea "Th"
type textarea "T"
type textarea "G"
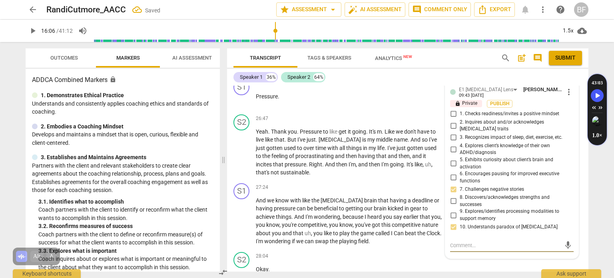
type textarea "G"
type textarea "Gr"
type textarea "Gre"
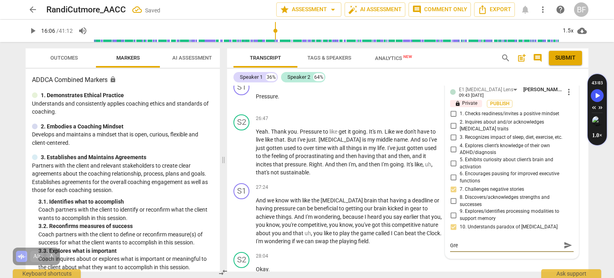
type textarea "Grea"
type textarea "Great"
type textarea "Great f"
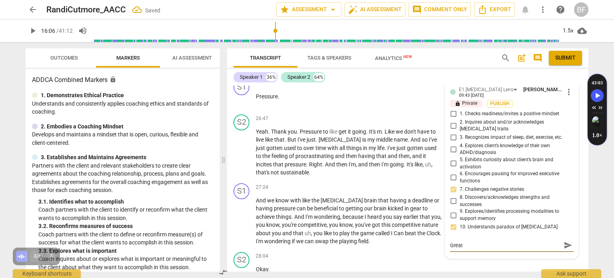
type textarea "Great f"
type textarea "Great fi"
type textarea "Great fil"
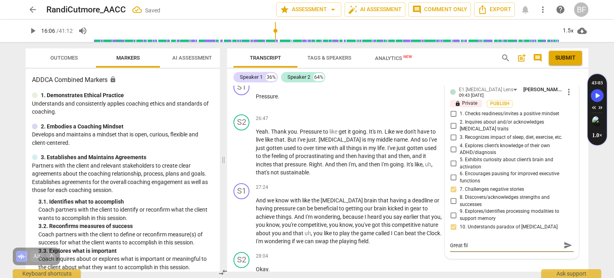
type textarea "Great filt"
type textarea "Great filte"
type textarea "Great filter"
type textarea "Great filteri"
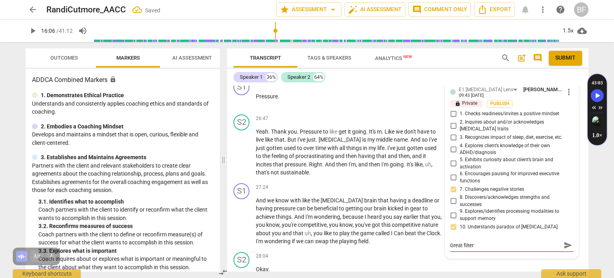
type textarea "Great filteri"
type textarea "Great filterin"
type textarea "Great filtering"
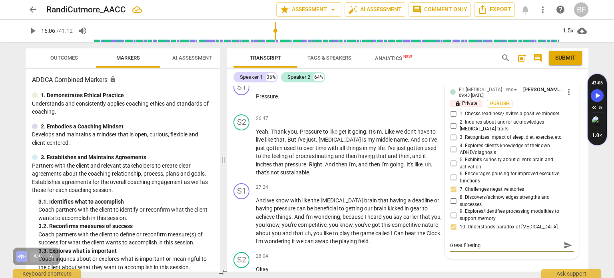
type textarea "Great filtering q"
type textarea "Great filtering qu"
type textarea "Great filtering que"
type textarea "Great filtering ques"
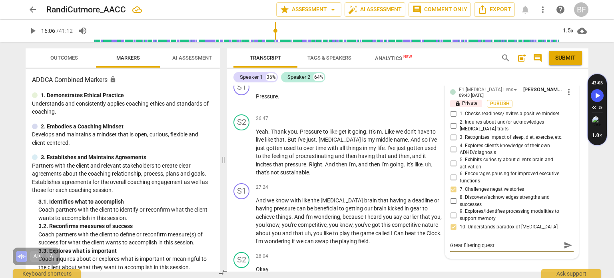
type textarea "Great filtering questi"
type textarea "Great filtering questio"
type textarea "Great filtering question"
type textarea "Great filtering questions"
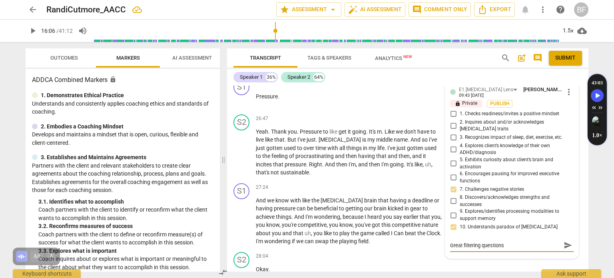
type textarea "Great filtering question"
click at [490, 253] on div "S2 play_arrow pause 28:04 + Add competency keyboard_arrow_right Okay ." at bounding box center [407, 265] width 361 height 35
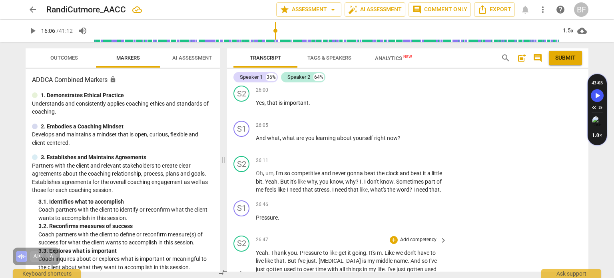
scroll to position [4256, 0]
click at [394, 121] on div "+" at bounding box center [394, 125] width 8 height 8
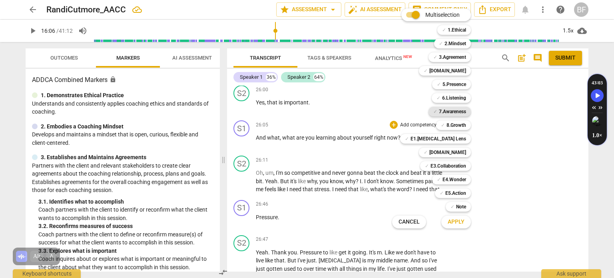
click at [450, 109] on b "7.Awareness" at bounding box center [452, 112] width 27 height 10
click at [457, 123] on b "8.Growth" at bounding box center [456, 125] width 20 height 10
click at [461, 216] on button "Apply" at bounding box center [456, 222] width 30 height 14
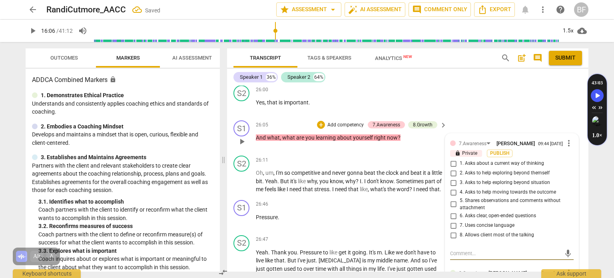
scroll to position [4278, 0]
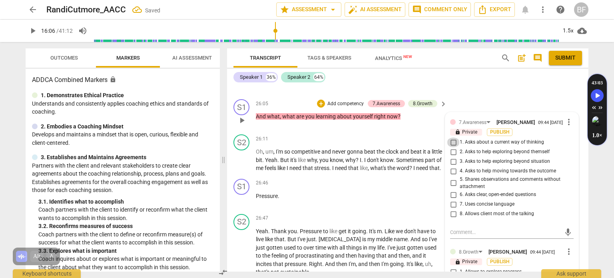
click at [450, 137] on input "1. Asks about a current way of thinking" at bounding box center [453, 142] width 13 height 10
checkbox input "true"
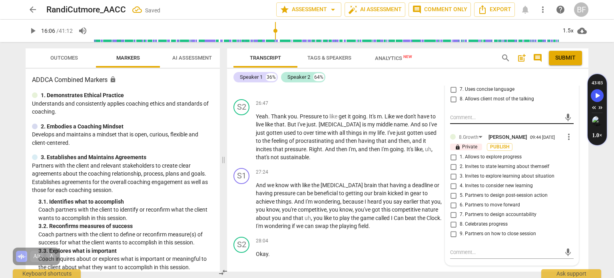
scroll to position [4407, 0]
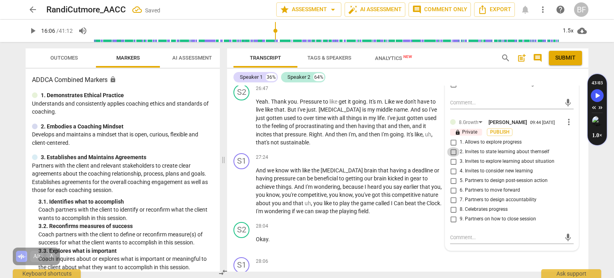
click at [449, 147] on input "2. Invites to state learning about themself" at bounding box center [453, 152] width 13 height 10
checkbox input "true"
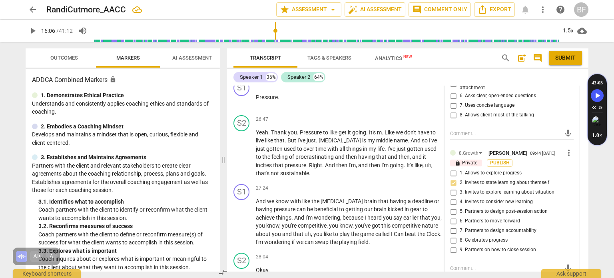
scroll to position [4375, 0]
click at [582, 113] on div "S2 play_arrow pause 26:47 + Add competency keyboard_arrow_right Yeah . Thank yo…" at bounding box center [407, 147] width 361 height 69
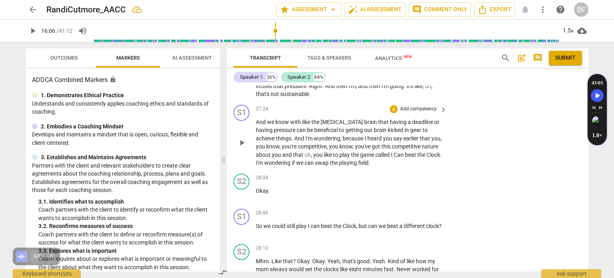
scroll to position [4455, 0]
click at [413, 138] on p "And we know with like the [MEDICAL_DATA] brain that having a deadline or having…" at bounding box center [349, 142] width 187 height 49
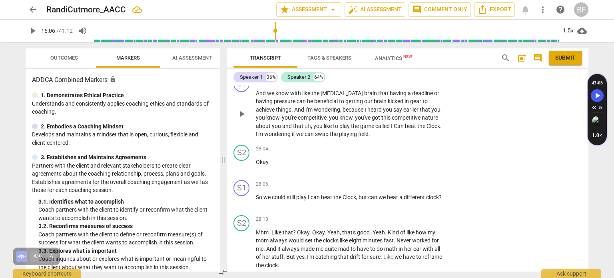
scroll to position [4478, 0]
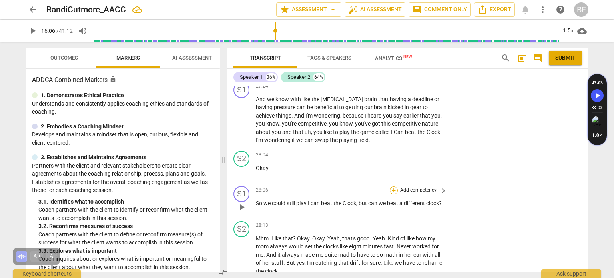
click at [391, 186] on div "+" at bounding box center [394, 190] width 8 height 8
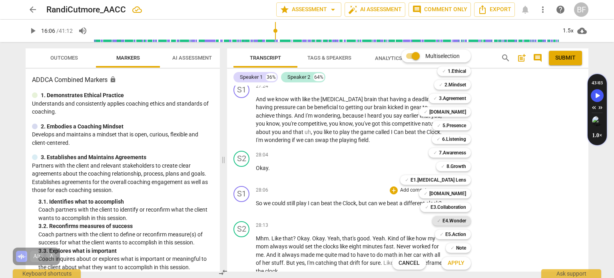
click at [463, 219] on b "E4.Wonder" at bounding box center [454, 221] width 24 height 10
click at [457, 262] on span "Apply" at bounding box center [455, 263] width 17 height 8
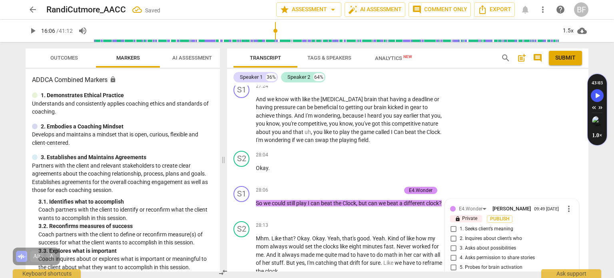
scroll to position [4586, 0]
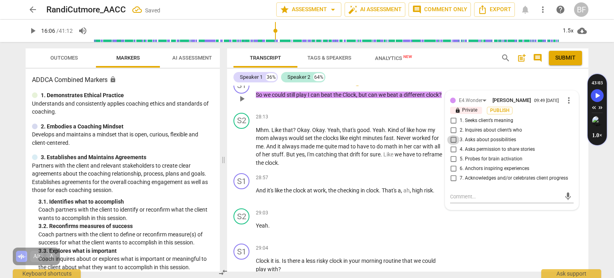
click at [449, 135] on input "3. Asks about possibilities" at bounding box center [453, 140] width 13 height 10
checkbox input "true"
click at [486, 215] on div "S2 play_arrow pause 29:03 + Add competency keyboard_arrow_right Yeah ." at bounding box center [407, 222] width 361 height 35
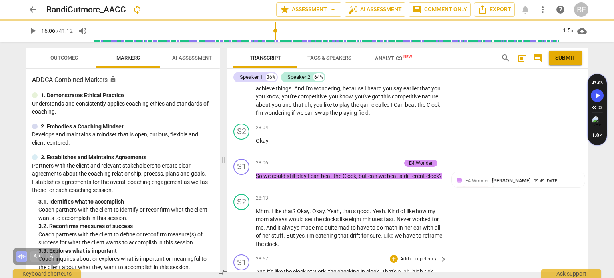
scroll to position [4457, 0]
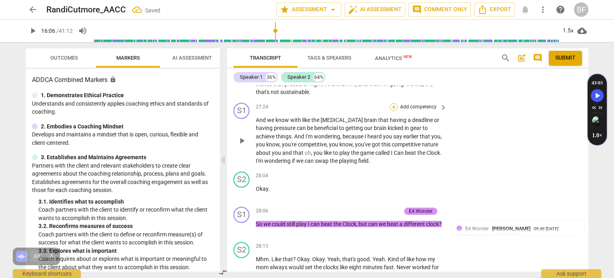
click at [393, 103] on div "+" at bounding box center [394, 107] width 8 height 8
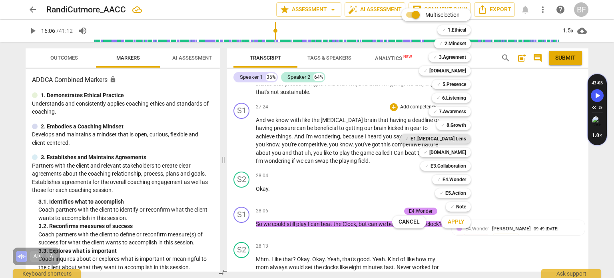
click at [466, 140] on b "E1.[MEDICAL_DATA] Lens" at bounding box center [438, 139] width 56 height 10
click at [463, 224] on span "Apply" at bounding box center [455, 222] width 17 height 8
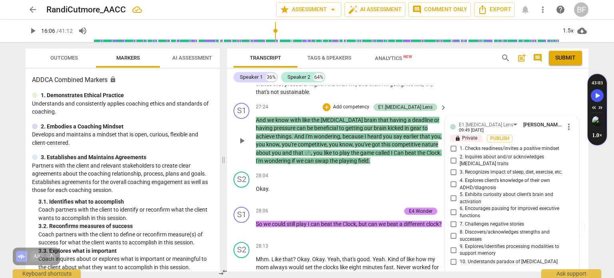
click at [451, 155] on input "2. Inquires about and/or acknowledges [MEDICAL_DATA] traits" at bounding box center [453, 160] width 13 height 10
checkbox input "true"
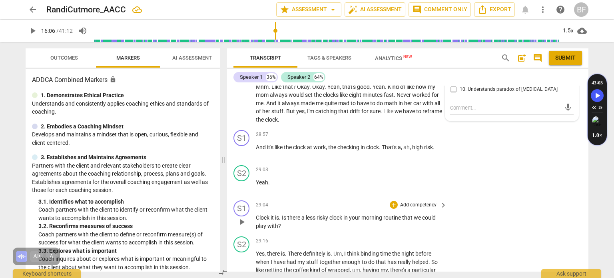
scroll to position [4615, 0]
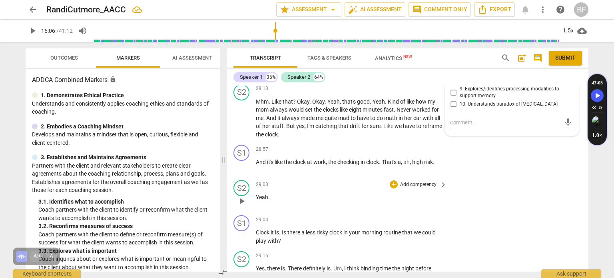
click at [517, 177] on div "S2 play_arrow pause 29:03 + Add competency keyboard_arrow_right Yeah ." at bounding box center [407, 194] width 361 height 35
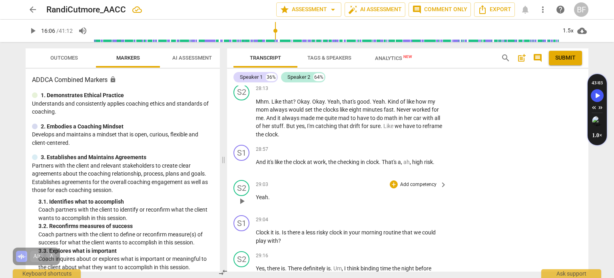
click at [517, 177] on div "S2 play_arrow pause 29:03 + Add competency keyboard_arrow_right Yeah ." at bounding box center [407, 194] width 361 height 35
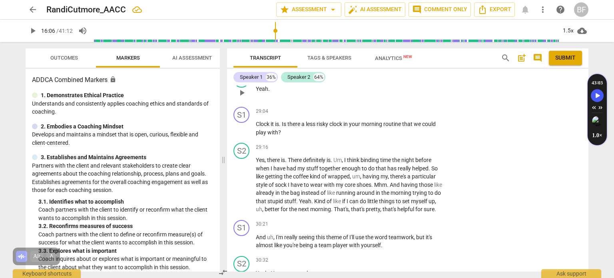
scroll to position [4723, 0]
click at [508, 139] on div "S2 play_arrow pause 29:16 + Add competency keyboard_arrow_right Yes , there is …" at bounding box center [407, 177] width 361 height 77
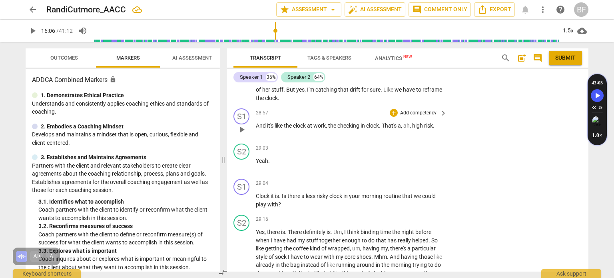
scroll to position [4652, 0]
click at [394, 179] on div "+" at bounding box center [394, 183] width 8 height 8
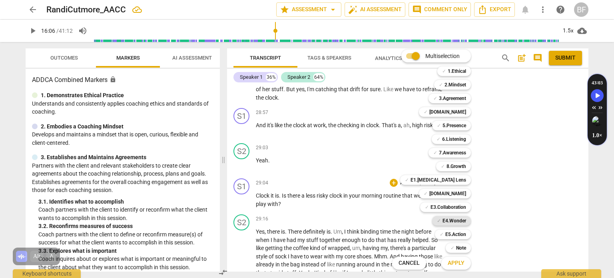
click at [458, 220] on b "E4.Wonder" at bounding box center [454, 221] width 24 height 10
click at [465, 149] on b "7.Awareness" at bounding box center [452, 153] width 27 height 10
click at [455, 260] on span "Apply" at bounding box center [455, 263] width 17 height 8
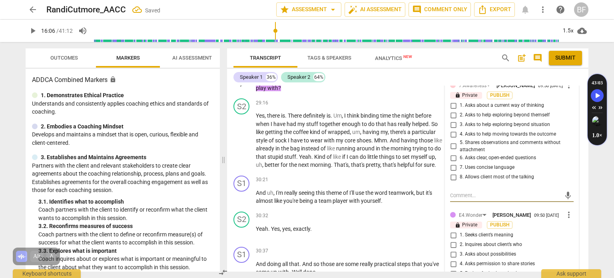
scroll to position [4725, 0]
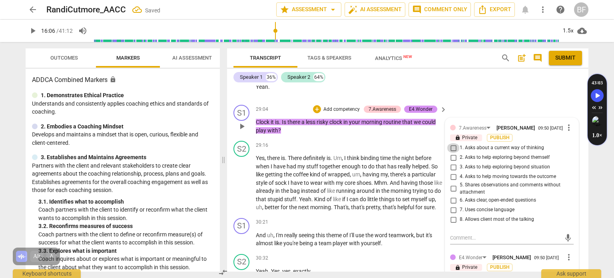
click at [450, 143] on input "1. Asks about a current way of thinking" at bounding box center [453, 148] width 13 height 10
click at [451, 162] on input "3. Asks to help exploring beyond situation" at bounding box center [453, 167] width 13 height 10
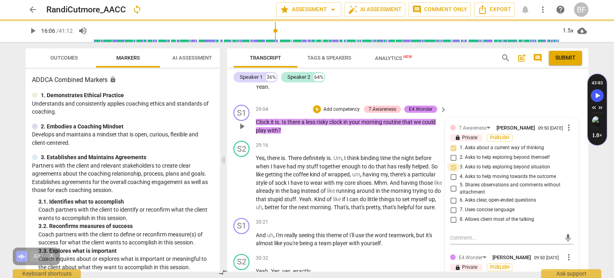
click at [451, 162] on input "3. Asks to help exploring beyond situation" at bounding box center [453, 167] width 13 height 10
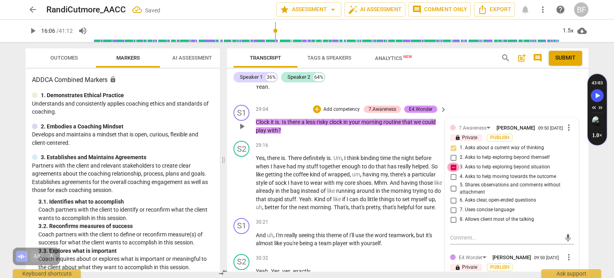
click at [451, 162] on input "3. Asks to help exploring beyond situation" at bounding box center [453, 167] width 13 height 10
click at [451, 172] on input "4. Asks to help moving towards the outcome" at bounding box center [453, 177] width 13 height 10
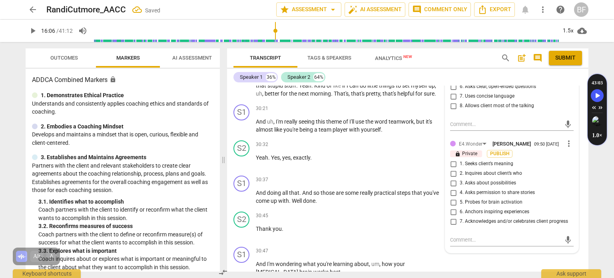
scroll to position [4840, 0]
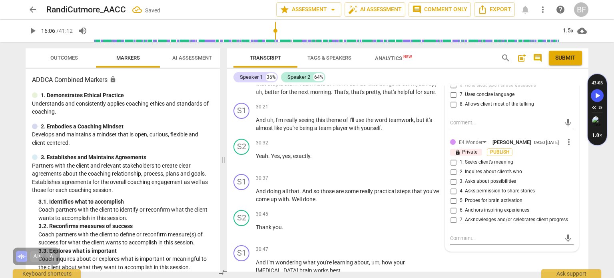
click at [451, 177] on input "3. Asks about possibilities" at bounding box center [453, 182] width 13 height 10
click at [452, 196] on input "5. Probes for brain activation" at bounding box center [453, 201] width 13 height 10
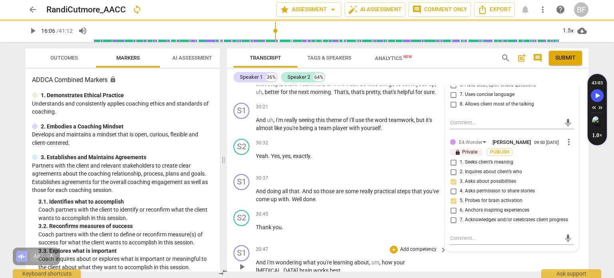
click at [514, 261] on div "S1 play_arrow pause 30:47 + Add competency keyboard_arrow_right And I'm wonderi…" at bounding box center [407, 260] width 361 height 36
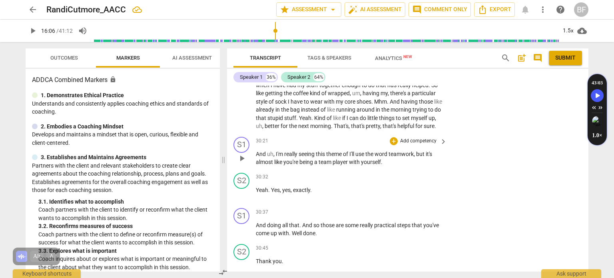
scroll to position [4808, 0]
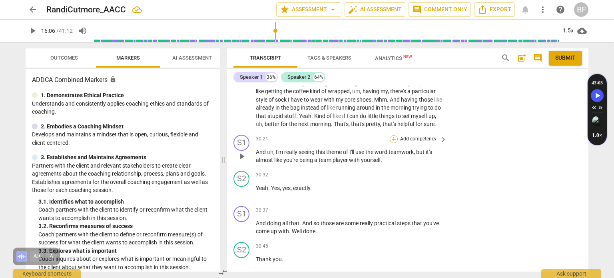
click at [395, 135] on div "+" at bounding box center [394, 139] width 8 height 8
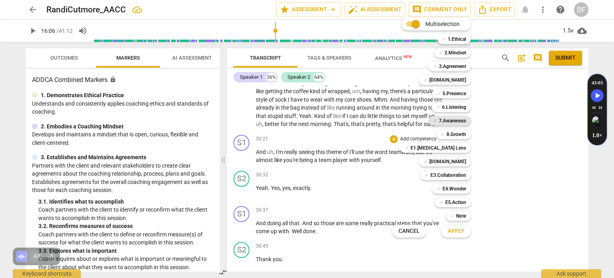
click at [454, 121] on b "7.Awareness" at bounding box center [452, 121] width 27 height 10
click at [457, 232] on span "Apply" at bounding box center [455, 231] width 17 height 8
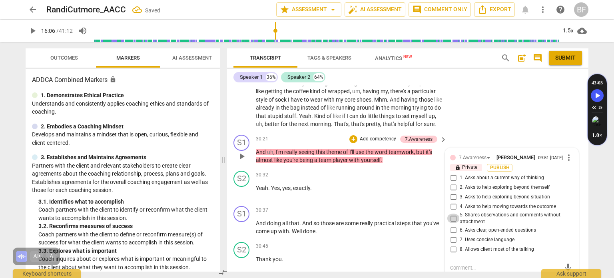
click at [453, 213] on input "5. Shares observations and comments without attachment" at bounding box center [453, 218] width 13 height 10
click at [538, 94] on div "S2 play_arrow pause 29:16 + Add competency keyboard_arrow_right Yes , there is …" at bounding box center [407, 92] width 361 height 77
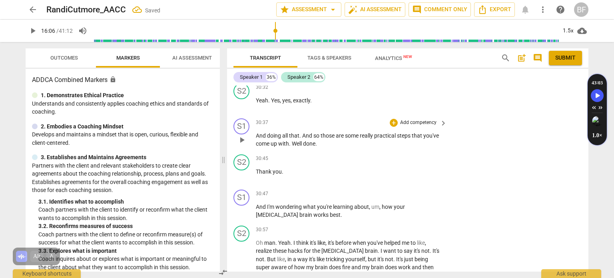
scroll to position [4894, 0]
click at [392, 120] on div "+" at bounding box center [394, 124] width 8 height 8
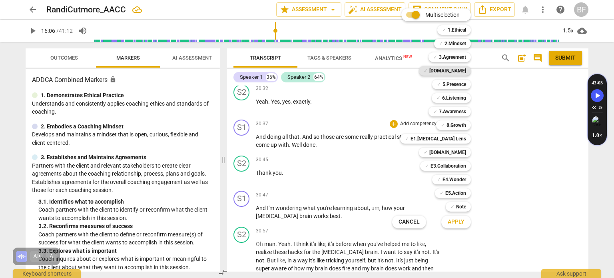
click at [459, 70] on b "[DOMAIN_NAME]" at bounding box center [447, 71] width 37 height 10
click at [459, 180] on b "E4.Wonder" at bounding box center [454, 180] width 24 height 10
click at [457, 223] on span "Apply" at bounding box center [455, 222] width 17 height 8
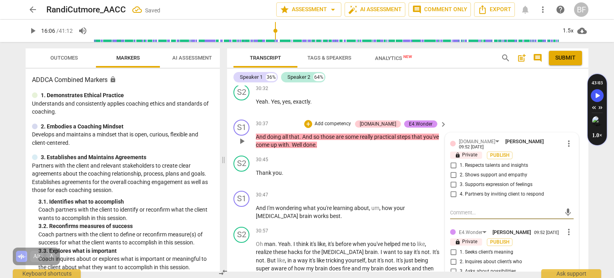
click at [452, 161] on input "1. Respects talents and insights" at bounding box center [453, 166] width 13 height 10
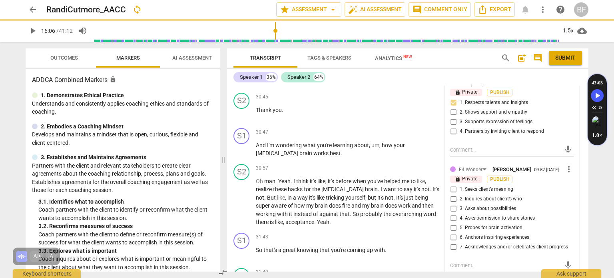
scroll to position [4959, 0]
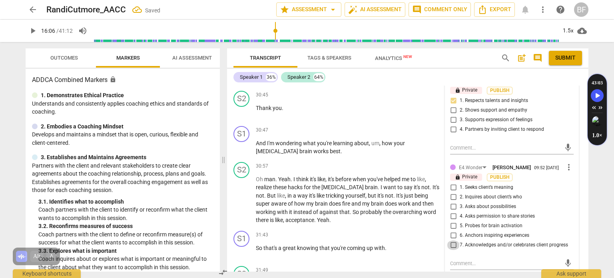
click at [451, 240] on input "7. Acknowledges and/or celebrates client progress" at bounding box center [453, 245] width 13 height 10
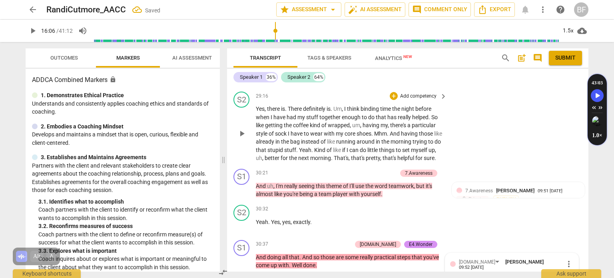
click at [512, 133] on div "S2 play_arrow pause 29:16 + Add competency keyboard_arrow_right Yes , there is …" at bounding box center [407, 126] width 361 height 77
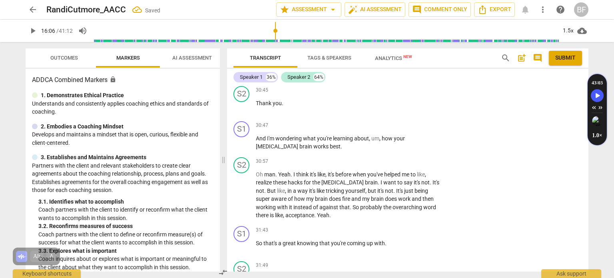
scroll to position [4965, 0]
click at [393, 121] on div "+" at bounding box center [394, 125] width 8 height 8
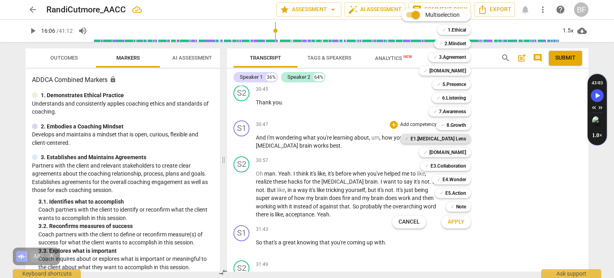
click at [445, 137] on b "E1.[MEDICAL_DATA] Lens" at bounding box center [438, 139] width 56 height 10
click at [458, 126] on b "8.Growth" at bounding box center [456, 125] width 20 height 10
click at [456, 191] on b "E5.Action" at bounding box center [455, 193] width 21 height 10
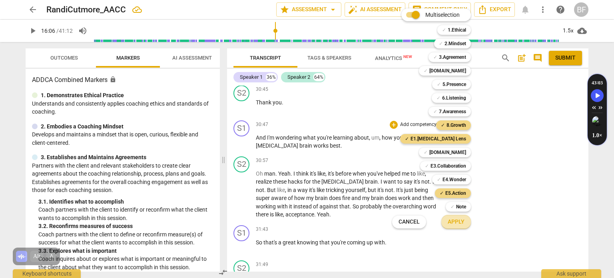
click at [457, 225] on span "Apply" at bounding box center [455, 222] width 17 height 8
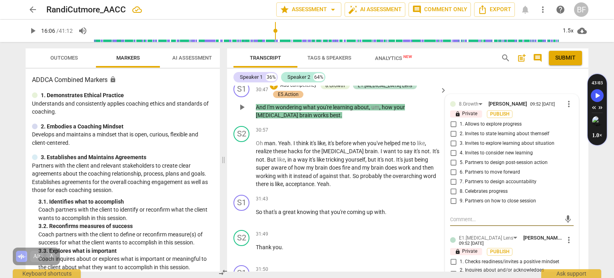
scroll to position [5004, 0]
click at [452, 119] on input "1. Allows to explore progress" at bounding box center [453, 124] width 13 height 10
click at [452, 129] on input "2. Invites to state learning about themself" at bounding box center [453, 134] width 13 height 10
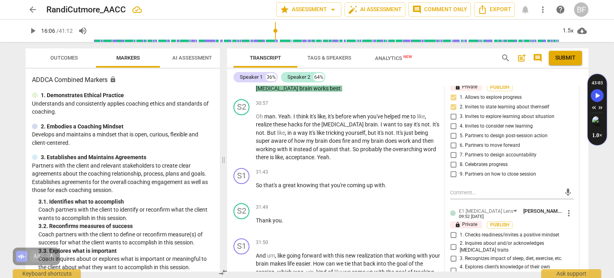
scroll to position [5030, 0]
click at [451, 161] on input "8. Celebrates progress" at bounding box center [453, 166] width 13 height 10
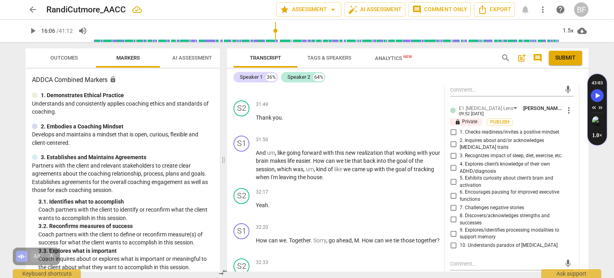
scroll to position [5135, 0]
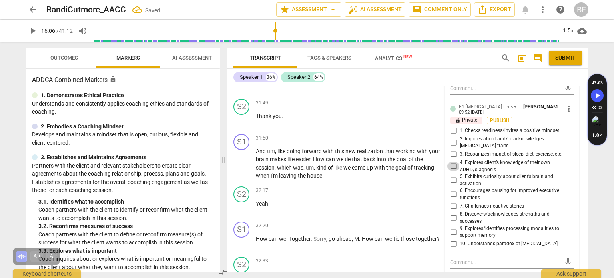
click at [452, 161] on input "4. Explores client’s knowledge of their own ADHD/diagnosis" at bounding box center [453, 166] width 13 height 10
click at [451, 175] on input "5. Exhibits curiosity about client’s brain and activation" at bounding box center [453, 180] width 13 height 10
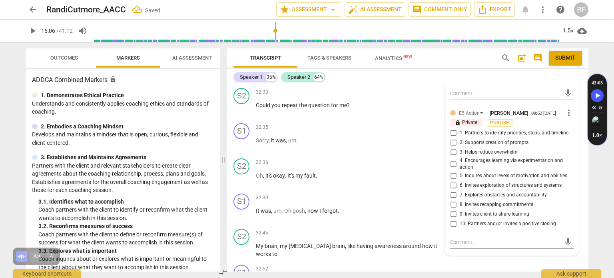
scroll to position [5304, 0]
click at [451, 209] on input "9. Invites client to share learning" at bounding box center [453, 214] width 13 height 10
click at [465, 261] on div "S1 play_arrow pause 32:52 + Add competency keyboard_arrow_right Yes . To , uh ,…" at bounding box center [407, 283] width 361 height 44
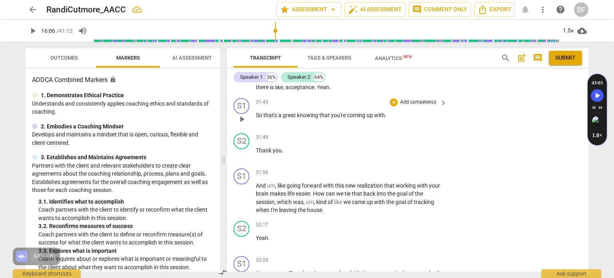
scroll to position [5060, 0]
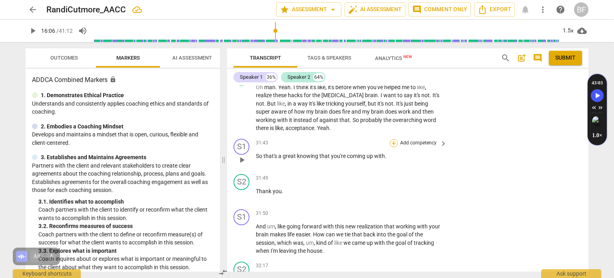
click at [393, 139] on div "+" at bounding box center [394, 143] width 8 height 8
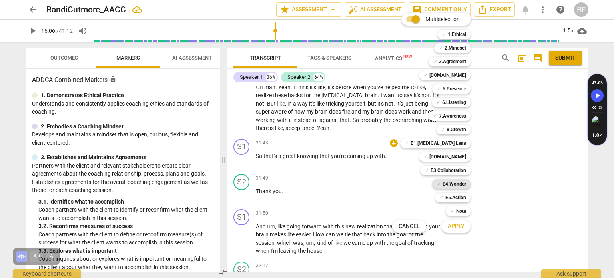
click at [463, 185] on b "E4.Wonder" at bounding box center [454, 184] width 24 height 10
click at [463, 127] on b "8.Growth" at bounding box center [456, 130] width 20 height 10
click at [456, 226] on span "Apply" at bounding box center [455, 226] width 17 height 8
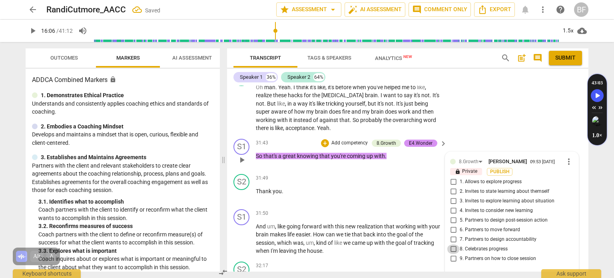
click at [451, 244] on input "8. Celebrates progress" at bounding box center [453, 249] width 13 height 10
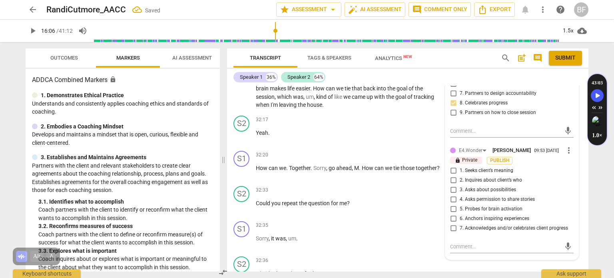
scroll to position [5206, 0]
click at [451, 213] on input "6. Anchors inspiring experiences" at bounding box center [453, 218] width 13 height 10
click at [430, 256] on div "+ Add competency keyboard_arrow_right" at bounding box center [418, 260] width 60 height 9
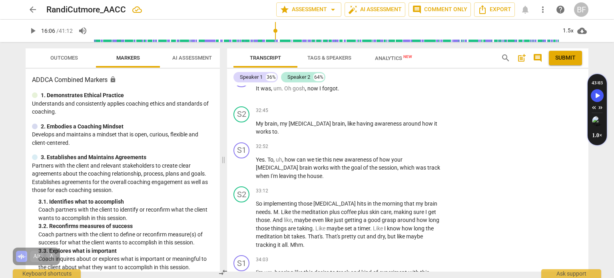
scroll to position [5429, 0]
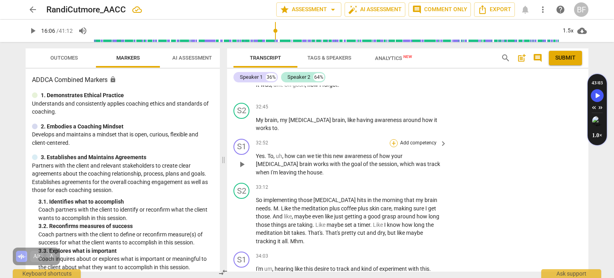
click at [392, 139] on div "+" at bounding box center [394, 143] width 8 height 8
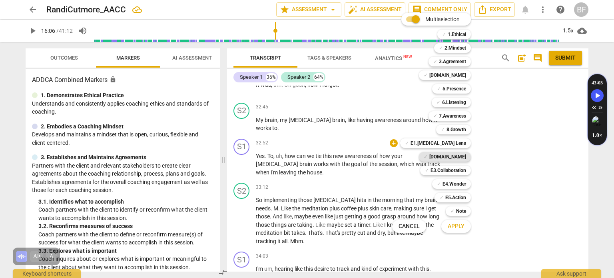
click at [461, 156] on b "[DOMAIN_NAME]" at bounding box center [447, 157] width 37 height 10
click at [457, 127] on b "8.Growth" at bounding box center [456, 130] width 20 height 10
click at [453, 179] on b "E4.Wonder" at bounding box center [454, 184] width 24 height 10
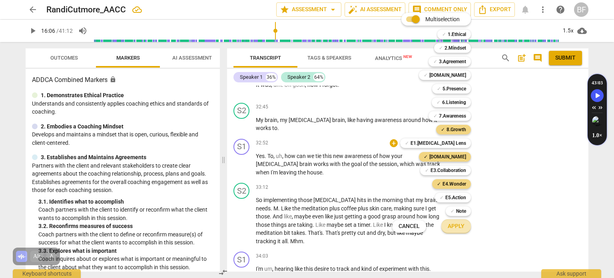
click at [462, 226] on span "Apply" at bounding box center [455, 226] width 17 height 8
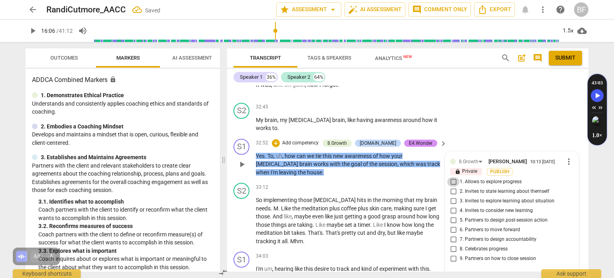
click at [449, 177] on input "1. Allows to explore progress" at bounding box center [453, 182] width 13 height 10
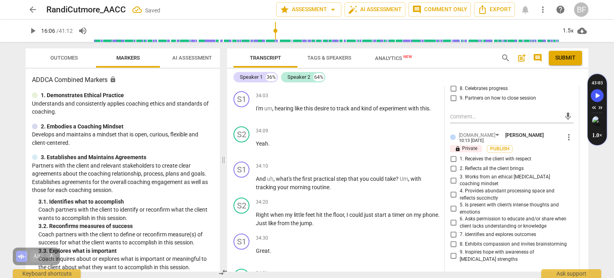
scroll to position [5593, 0]
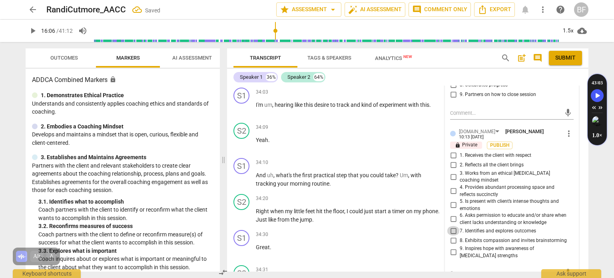
click at [451, 226] on input "7. Identifies and explores outcomes" at bounding box center [453, 231] width 13 height 10
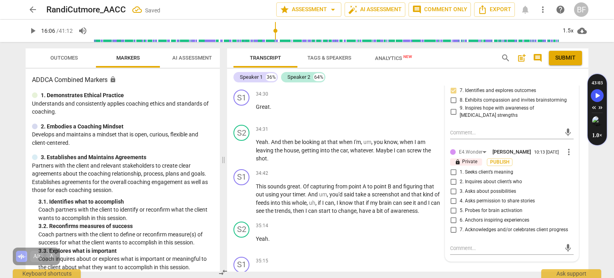
scroll to position [5739, 0]
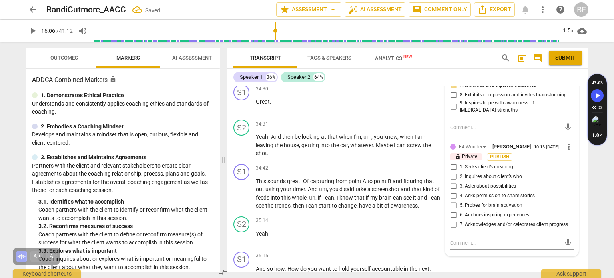
click at [455, 181] on input "3. Asks about possibilities" at bounding box center [453, 186] width 13 height 10
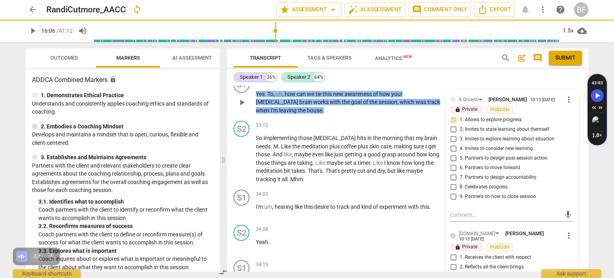
scroll to position [5382, 0]
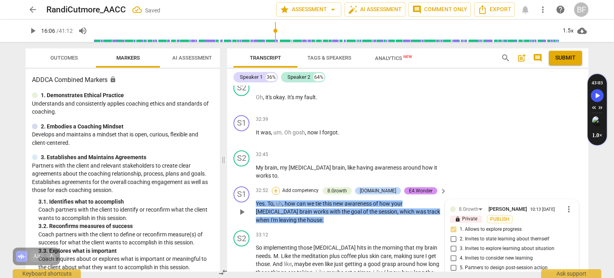
click at [280, 187] on div "+" at bounding box center [276, 191] width 8 height 8
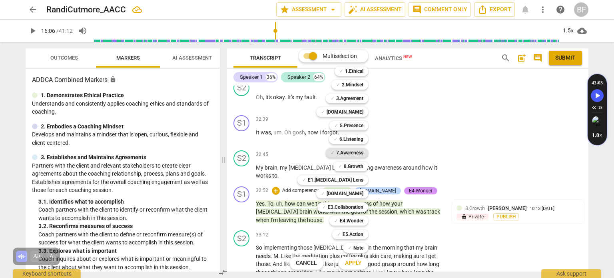
click at [360, 151] on b "7.Awareness" at bounding box center [349, 153] width 27 height 10
click at [353, 263] on span "Apply" at bounding box center [353, 263] width 17 height 8
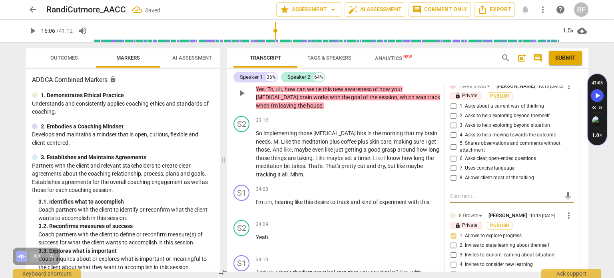
scroll to position [5445, 0]
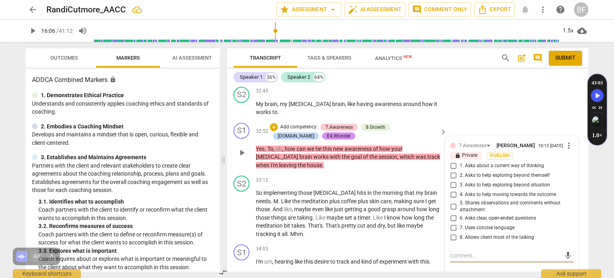
click at [452, 190] on input "4. Asks to help moving towards the outcome" at bounding box center [453, 195] width 13 height 10
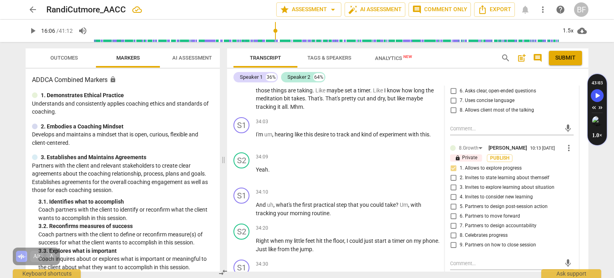
scroll to position [5573, 0]
click at [582, 161] on div "S2 play_arrow pause 34:09 + Add competency keyboard_arrow_right Yeah ." at bounding box center [407, 166] width 361 height 35
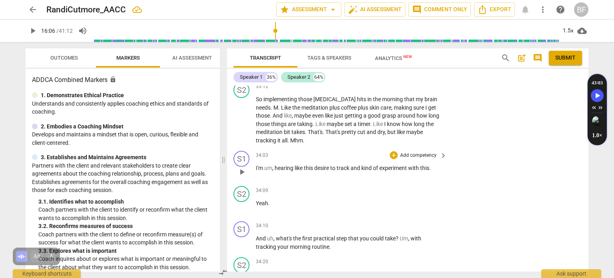
scroll to position [5539, 0]
click at [394, 151] on div "+" at bounding box center [394, 155] width 8 height 8
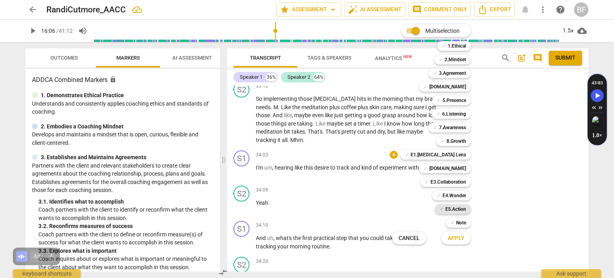
click at [461, 206] on b "E5.Action" at bounding box center [455, 209] width 21 height 10
click at [461, 113] on b "6.Listening" at bounding box center [454, 114] width 24 height 10
click at [454, 238] on span "Apply" at bounding box center [455, 238] width 17 height 8
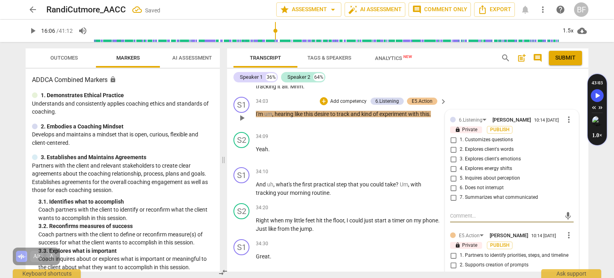
scroll to position [5597, 0]
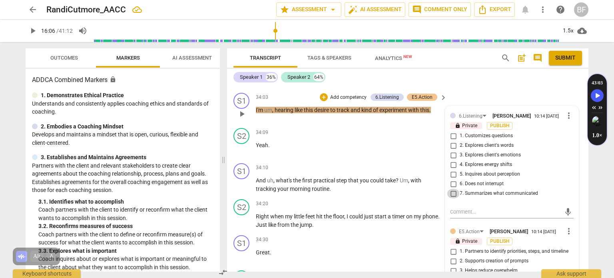
click at [448, 189] on input "7. Summarizes what communicated" at bounding box center [453, 194] width 13 height 10
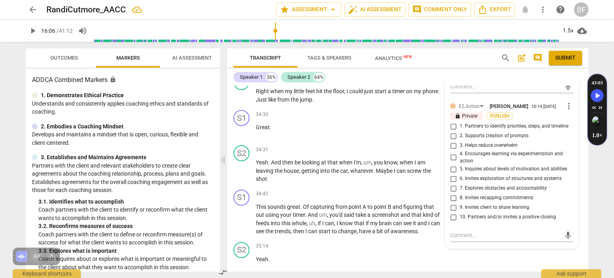
scroll to position [5742, 0]
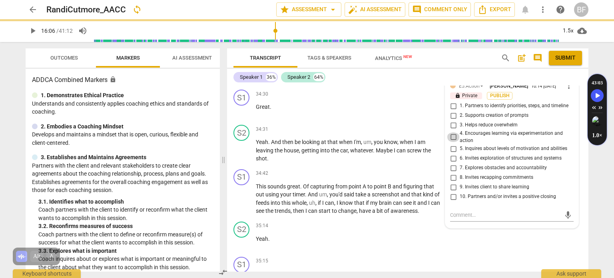
click at [451, 132] on input "4. Encourages learning via experimentation and action" at bounding box center [453, 137] width 13 height 10
click at [487, 229] on div "S2 play_arrow pause 35:14 + Add competency keyboard_arrow_right Yeah ." at bounding box center [407, 235] width 361 height 35
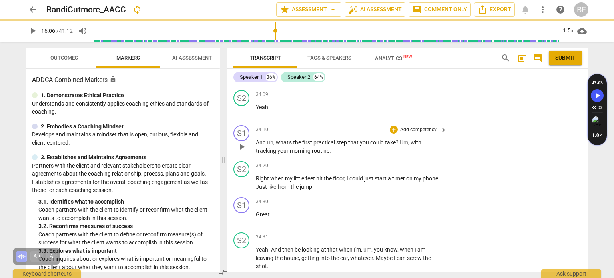
scroll to position [5643, 0]
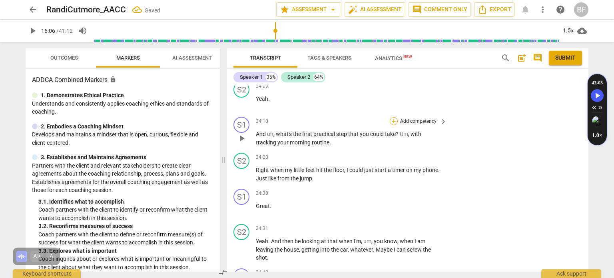
click at [392, 117] on div "+" at bounding box center [394, 121] width 8 height 8
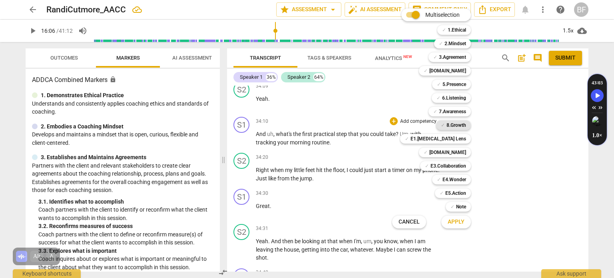
click at [459, 125] on b "8.Growth" at bounding box center [456, 125] width 20 height 10
click at [448, 193] on b "E5.Action" at bounding box center [455, 193] width 21 height 10
click at [464, 221] on span "Apply" at bounding box center [455, 222] width 17 height 8
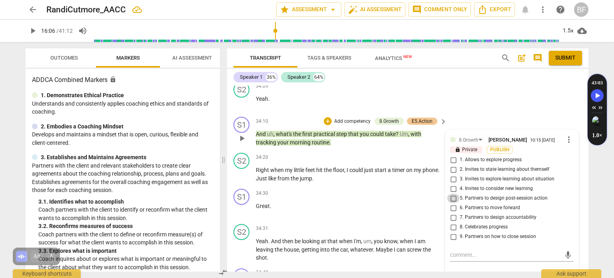
click at [450, 193] on input "5. Partners to design post-session action" at bounding box center [453, 198] width 13 height 10
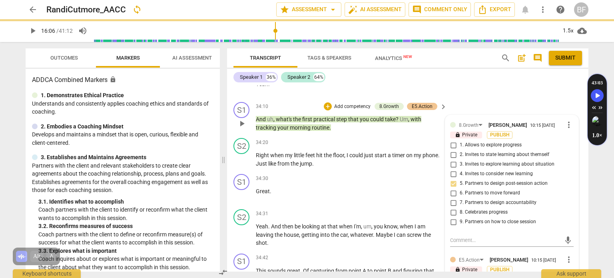
scroll to position [5660, 0]
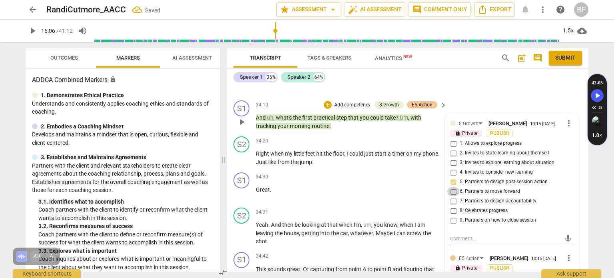
click at [451, 187] on input "6. Partners to move forward" at bounding box center [453, 192] width 13 height 10
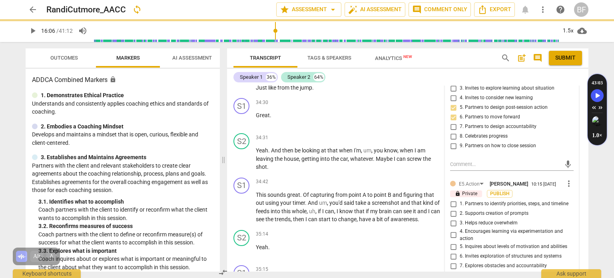
scroll to position [5751, 0]
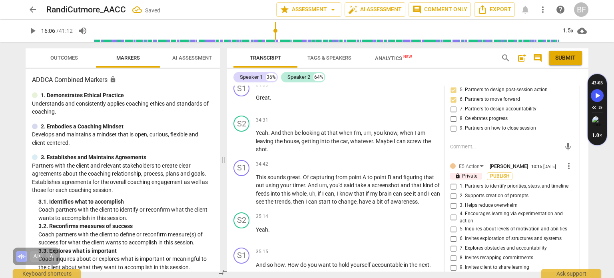
click at [450, 181] on input "1. Partners to identify priorities, steps, and timeline" at bounding box center [453, 186] width 13 height 10
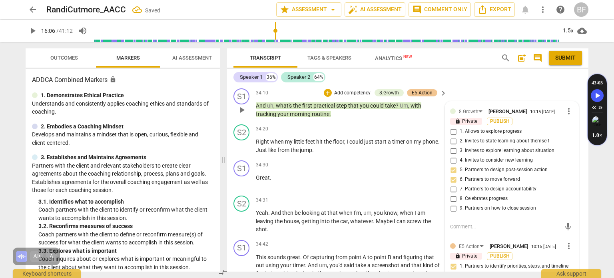
scroll to position [5765, 0]
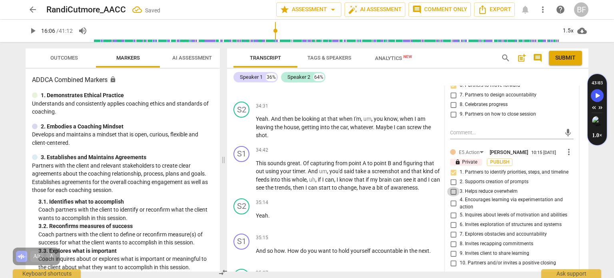
click at [451, 187] on input "3. Helps reduce overwhelm" at bounding box center [453, 192] width 13 height 10
click at [582, 155] on div "S1 play_arrow pause 34:42 + Add competency keyboard_arrow_right This sounds gre…" at bounding box center [407, 169] width 361 height 52
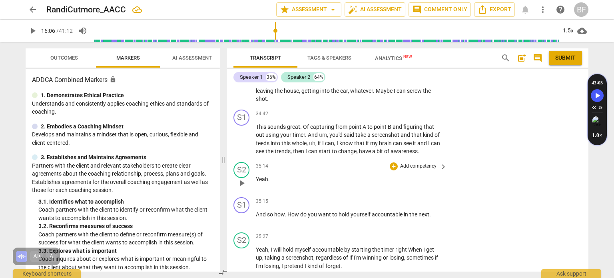
scroll to position [5804, 0]
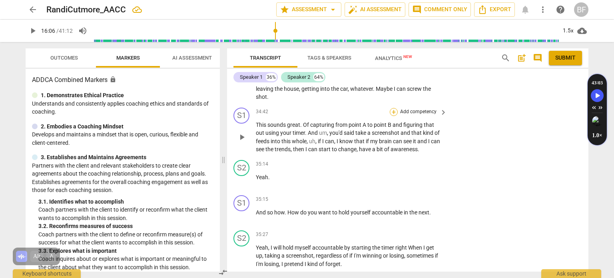
click at [391, 108] on div "+" at bounding box center [394, 112] width 8 height 8
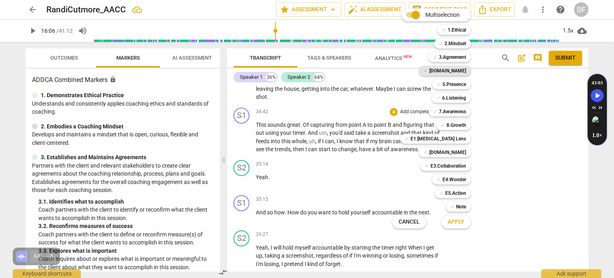
click at [459, 67] on b "[DOMAIN_NAME]" at bounding box center [447, 71] width 37 height 10
click at [468, 225] on button "Apply" at bounding box center [456, 222] width 30 height 14
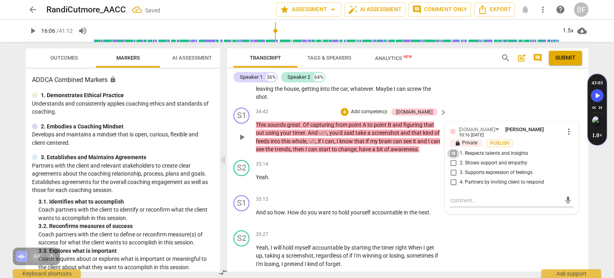
click at [453, 149] on input "1. Respects talents and insights" at bounding box center [453, 154] width 13 height 10
click at [511, 227] on div "S2 play_arrow pause 35:27 + Add competency keyboard_arrow_right Yeah , I will h…" at bounding box center [407, 249] width 361 height 44
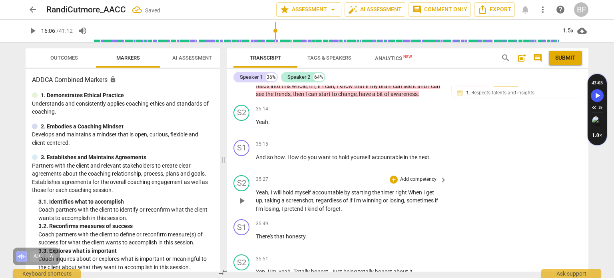
scroll to position [5863, 0]
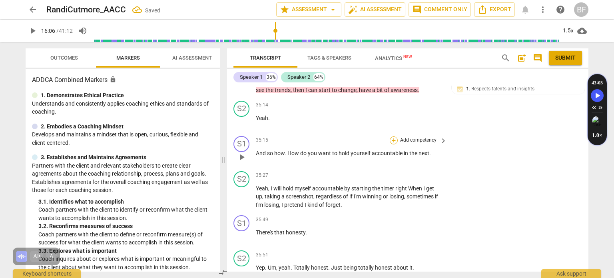
click at [390, 136] on div "+" at bounding box center [394, 140] width 8 height 8
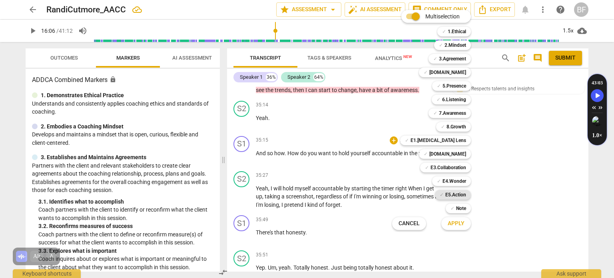
click at [449, 191] on b "E5.Action" at bounding box center [455, 195] width 21 height 10
click at [445, 127] on span "✓" at bounding box center [443, 127] width 4 height 10
click at [457, 224] on span "Apply" at bounding box center [455, 223] width 17 height 8
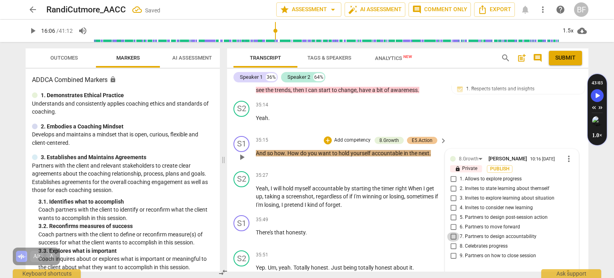
click at [454, 232] on input "7. Partners to design accountability" at bounding box center [453, 237] width 13 height 10
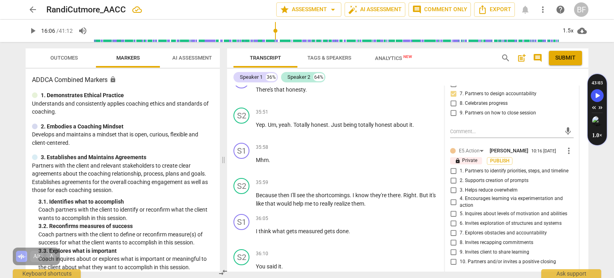
scroll to position [6012, 0]
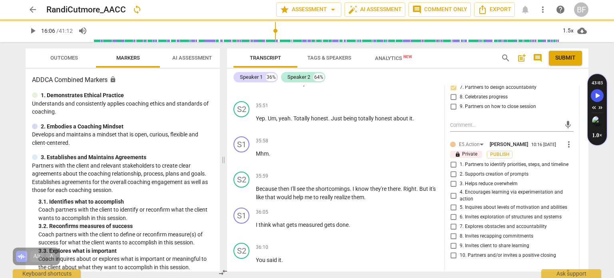
click at [450, 222] on input "7. Explores obstacles and accountability" at bounding box center [453, 227] width 13 height 10
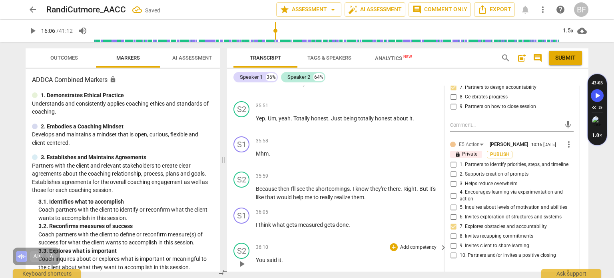
click at [425, 244] on p "Add competency" at bounding box center [418, 247] width 38 height 7
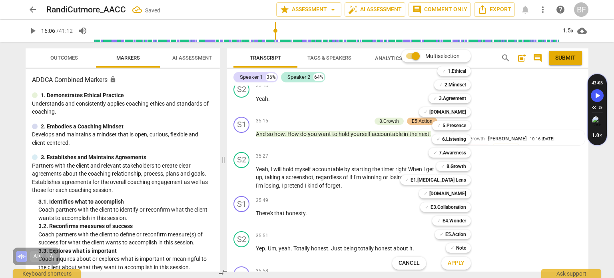
scroll to position [5882, 0]
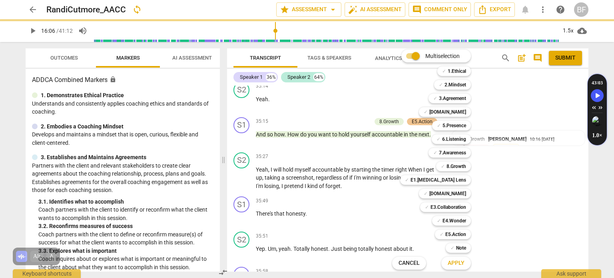
click at [519, 177] on div at bounding box center [307, 139] width 614 height 278
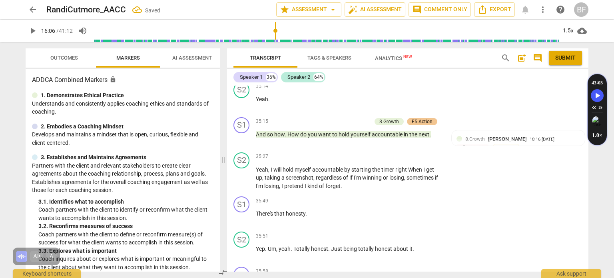
click at [519, 193] on div "S1 play_arrow pause 35:49 + Add competency keyboard_arrow_right There's that ho…" at bounding box center [407, 210] width 361 height 35
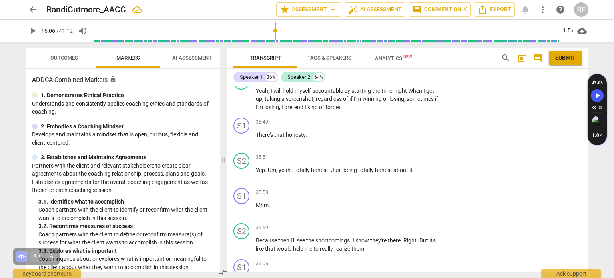
scroll to position [5962, 0]
click at [390, 116] on div "+ Add competency keyboard_arrow_right" at bounding box center [418, 120] width 60 height 9
click at [392, 117] on div "+" at bounding box center [394, 121] width 8 height 8
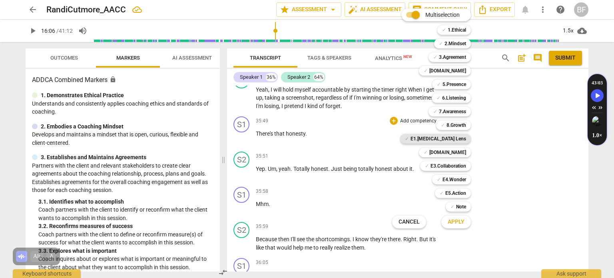
click at [458, 140] on b "E1.[MEDICAL_DATA] Lens" at bounding box center [438, 139] width 56 height 10
click at [457, 222] on span "Apply" at bounding box center [455, 222] width 17 height 8
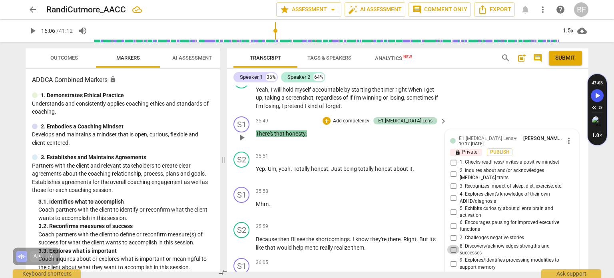
click at [453, 245] on input "8. Discovers/acknowledges strengths and successes" at bounding box center [453, 250] width 13 height 10
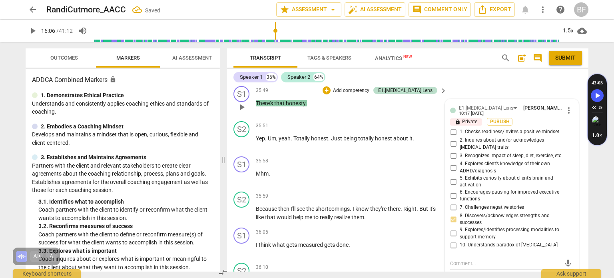
scroll to position [6012, 0]
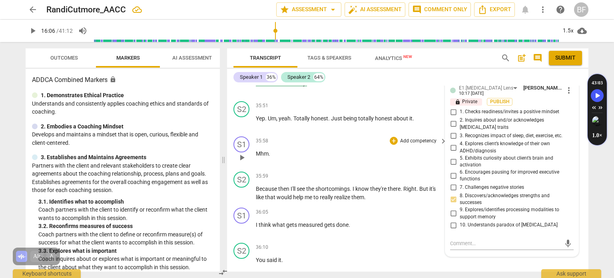
click at [577, 133] on div "S1 play_arrow pause 35:58 + Add competency keyboard_arrow_right Mhm ." at bounding box center [407, 150] width 361 height 35
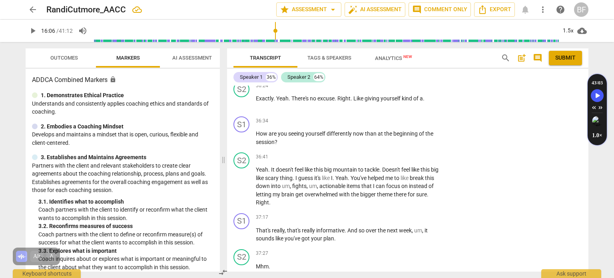
scroll to position [6316, 0]
click at [391, 116] on div "+" at bounding box center [394, 120] width 8 height 8
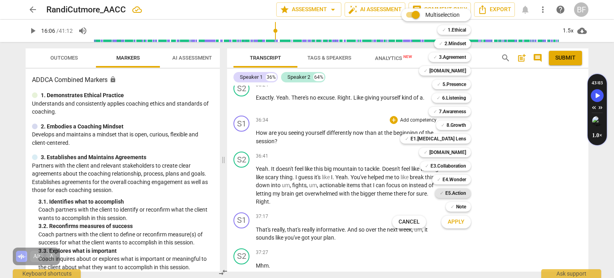
click at [460, 190] on b "E5.Action" at bounding box center [455, 193] width 21 height 10
click at [458, 123] on b "8.Growth" at bounding box center [456, 125] width 20 height 10
click at [453, 179] on b "E4.Wonder" at bounding box center [454, 180] width 24 height 10
click at [455, 223] on span "Apply" at bounding box center [455, 222] width 17 height 8
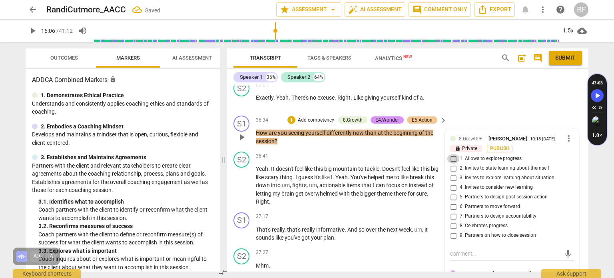
click at [452, 154] on input "1. Allows to explore progress" at bounding box center [453, 159] width 13 height 10
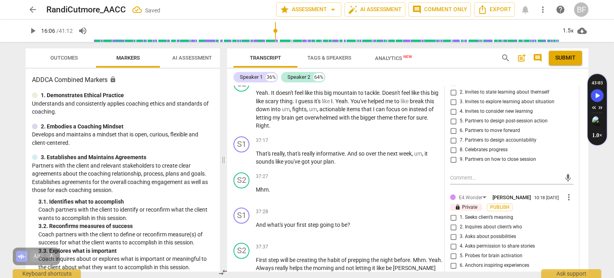
scroll to position [6379, 0]
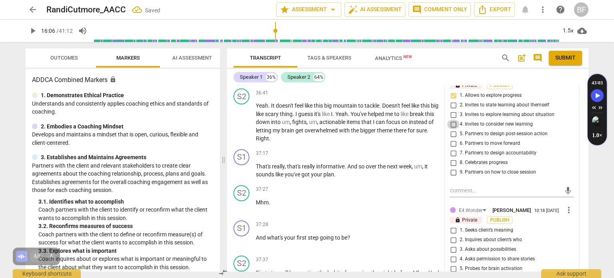
click at [451, 119] on input "4. Invites to consider new learning" at bounding box center [453, 124] width 13 height 10
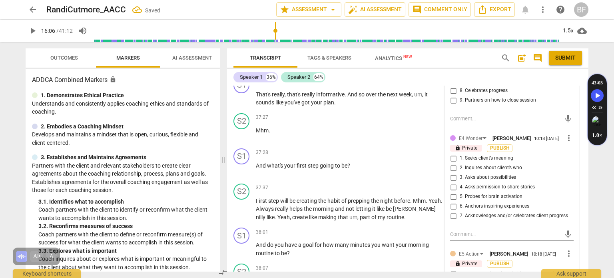
scroll to position [6452, 0]
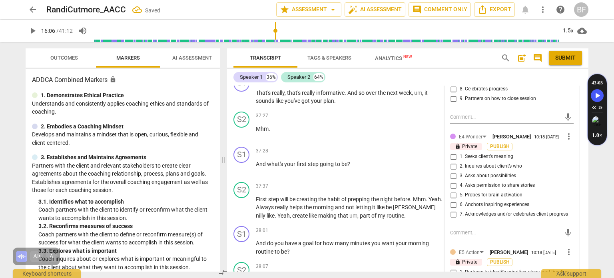
click at [451, 161] on input "2. Inquires about client’s who" at bounding box center [453, 166] width 13 height 10
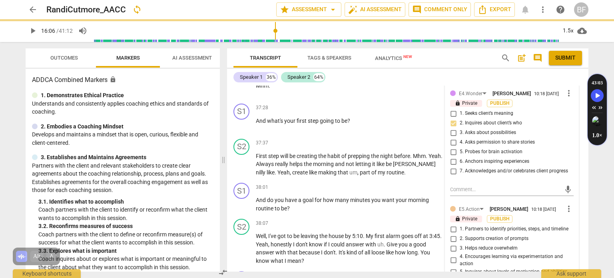
scroll to position [6510, 0]
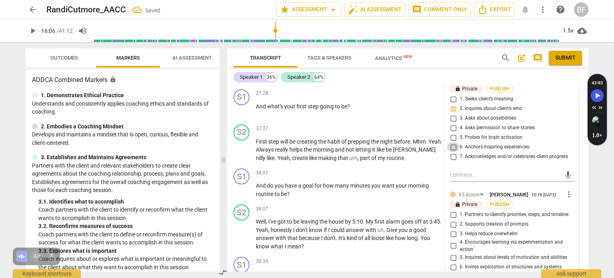
click at [451, 142] on input "6. Anchors inspiring experiences" at bounding box center [453, 147] width 13 height 10
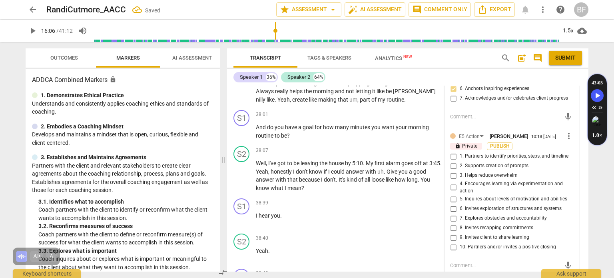
scroll to position [6570, 0]
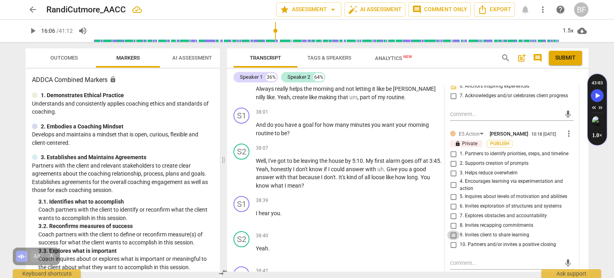
click at [450, 230] on input "9. Invites client to share learning" at bounding box center [453, 235] width 13 height 10
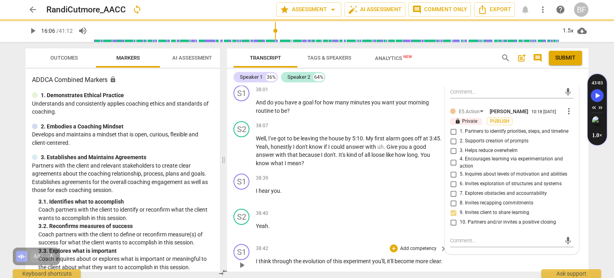
scroll to position [6597, 0]
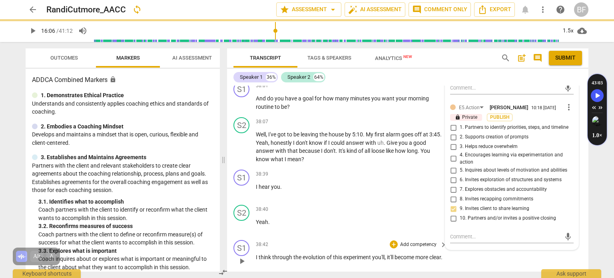
click at [469, 243] on div "S1 play_arrow pause 38:42 + Add competency keyboard_arrow_right I think through…" at bounding box center [407, 254] width 361 height 35
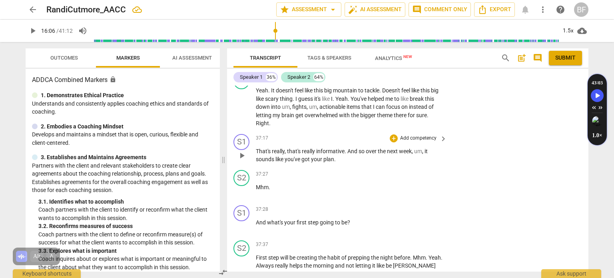
scroll to position [6395, 0]
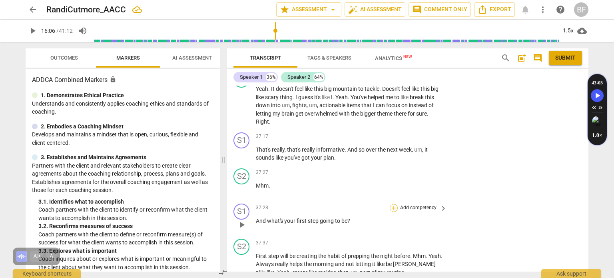
click at [391, 204] on div "+" at bounding box center [394, 208] width 8 height 8
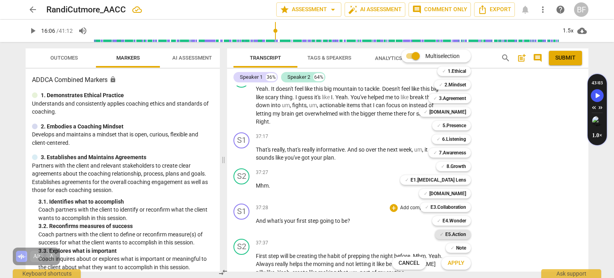
click at [457, 236] on b "E5.Action" at bounding box center [455, 234] width 21 height 10
click at [445, 168] on span "✓" at bounding box center [443, 166] width 4 height 10
click at [456, 265] on span "Apply" at bounding box center [455, 263] width 17 height 8
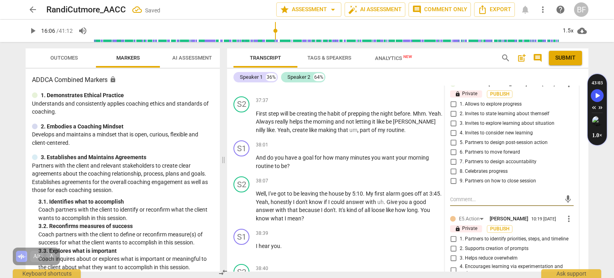
scroll to position [6499, 0]
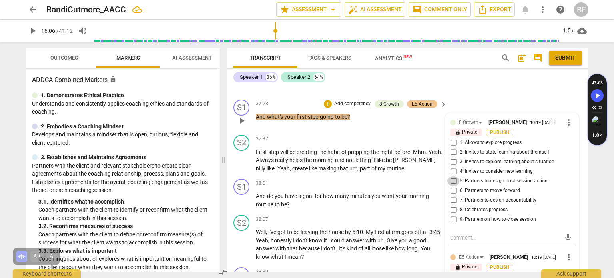
click at [451, 176] on input "5. Partners to design post-session action" at bounding box center [453, 181] width 13 height 10
click at [451, 272] on input "1. Partners to identify priorities, steps, and timeline" at bounding box center [453, 277] width 13 height 10
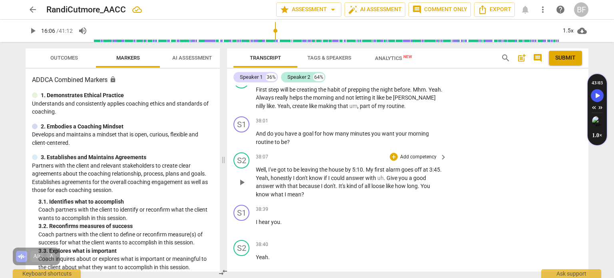
scroll to position [6562, 0]
click at [392, 116] on div "+" at bounding box center [394, 120] width 8 height 8
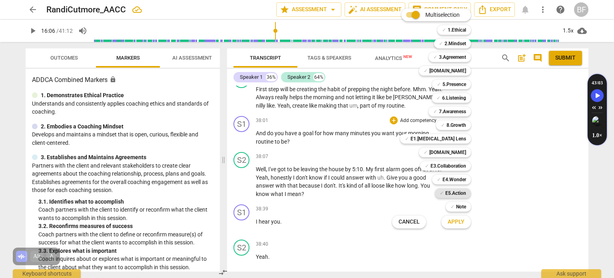
click at [455, 193] on b "E5.Action" at bounding box center [455, 193] width 21 height 10
click at [452, 127] on b "8.Growth" at bounding box center [456, 125] width 20 height 10
click at [455, 225] on span "Apply" at bounding box center [455, 222] width 17 height 8
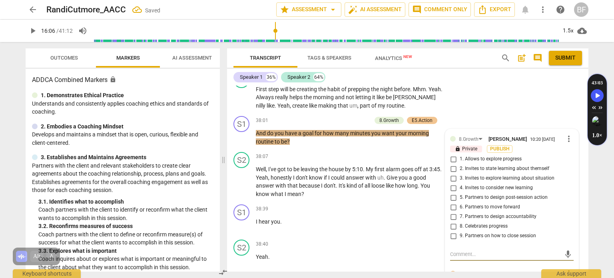
scroll to position [6588, 0]
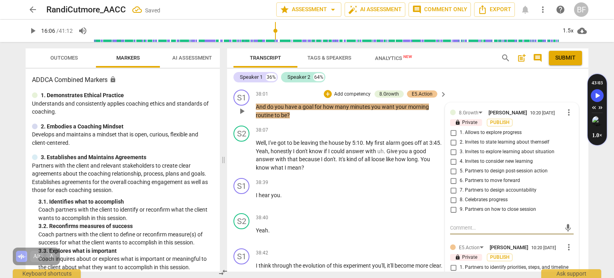
click at [451, 176] on input "6. Partners to move forward" at bounding box center [453, 181] width 13 height 10
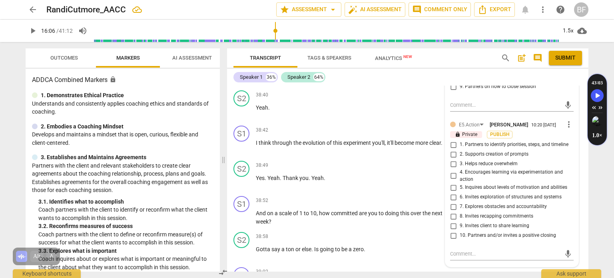
scroll to position [6714, 0]
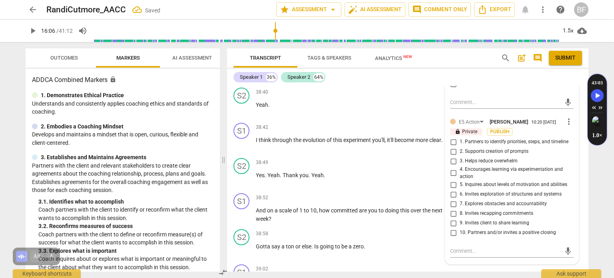
click at [451, 137] on input "1. Partners to identify priorities, steps, and timeline" at bounding box center [453, 142] width 13 height 10
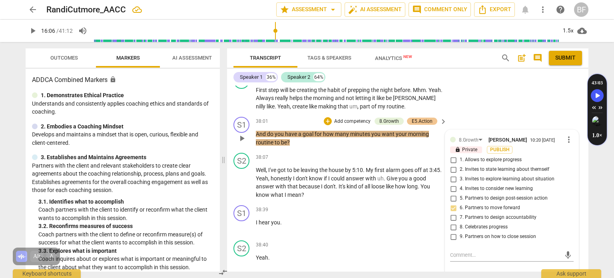
scroll to position [6560, 0]
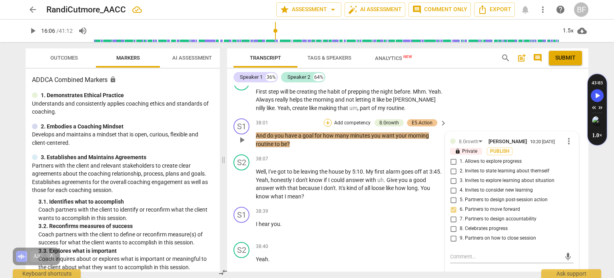
click at [326, 119] on div "+" at bounding box center [328, 123] width 8 height 8
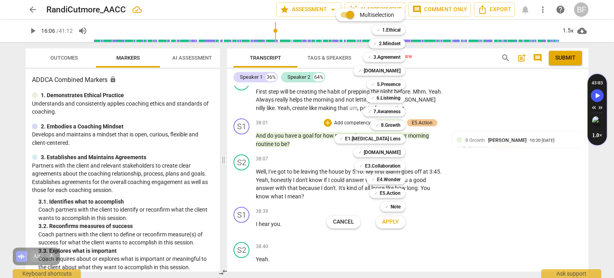
click at [386, 171] on div "✓ E3.Collaboration q" at bounding box center [384, 166] width 66 height 14
click at [386, 167] on b "E3.Collaboration" at bounding box center [383, 166] width 36 height 10
click at [389, 225] on span "Apply" at bounding box center [390, 222] width 17 height 8
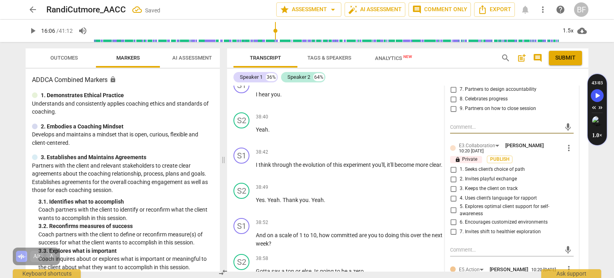
scroll to position [6690, 0]
click at [450, 204] on input "5. Explores optimal client support for self-awareness" at bounding box center [453, 209] width 13 height 10
click at [583, 178] on div "S2 play_arrow pause 38:49 + Add competency keyboard_arrow_right Yes . Yeah . Th…" at bounding box center [407, 195] width 361 height 35
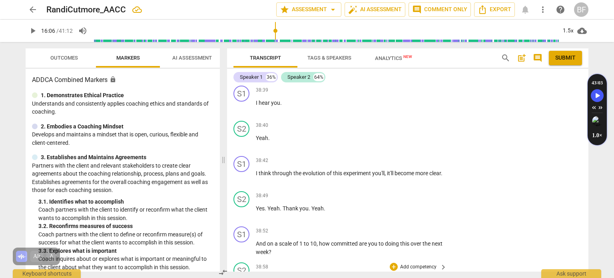
scroll to position [6679, 0]
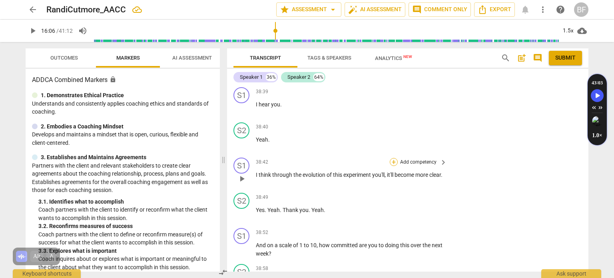
click at [392, 158] on div "+" at bounding box center [394, 162] width 8 height 8
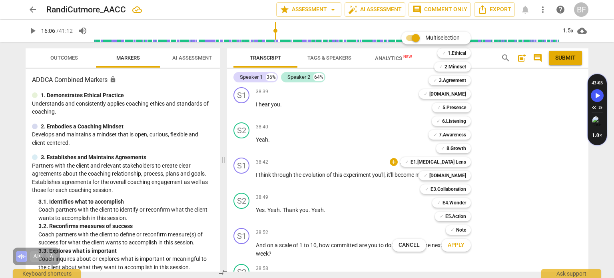
click at [539, 183] on div at bounding box center [307, 139] width 614 height 278
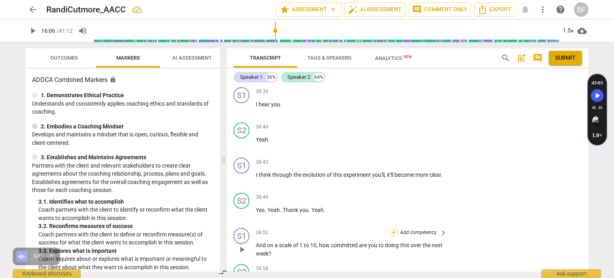
click at [391, 228] on div "+" at bounding box center [394, 232] width 8 height 8
